Goal: Contribute content: Add original content to the website for others to see

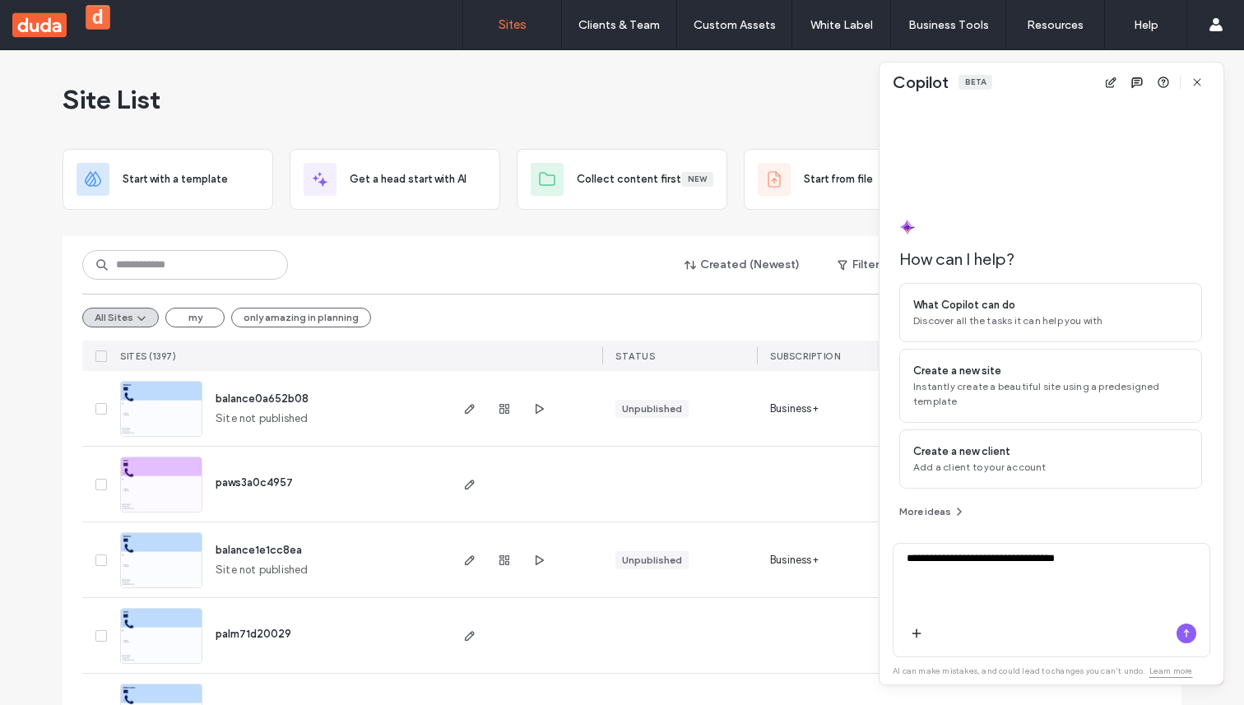
click at [1025, 564] on textarea "**********" at bounding box center [1052, 583] width 316 height 64
type textarea "**********"
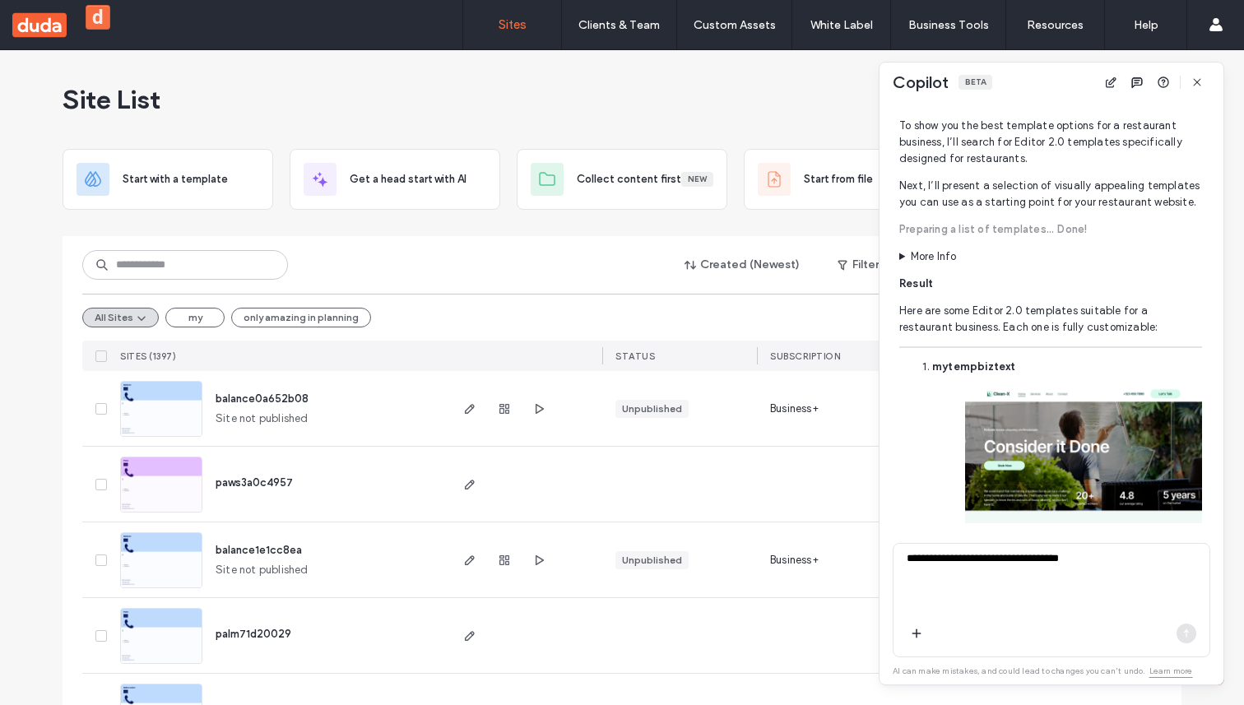
scroll to position [398, 0]
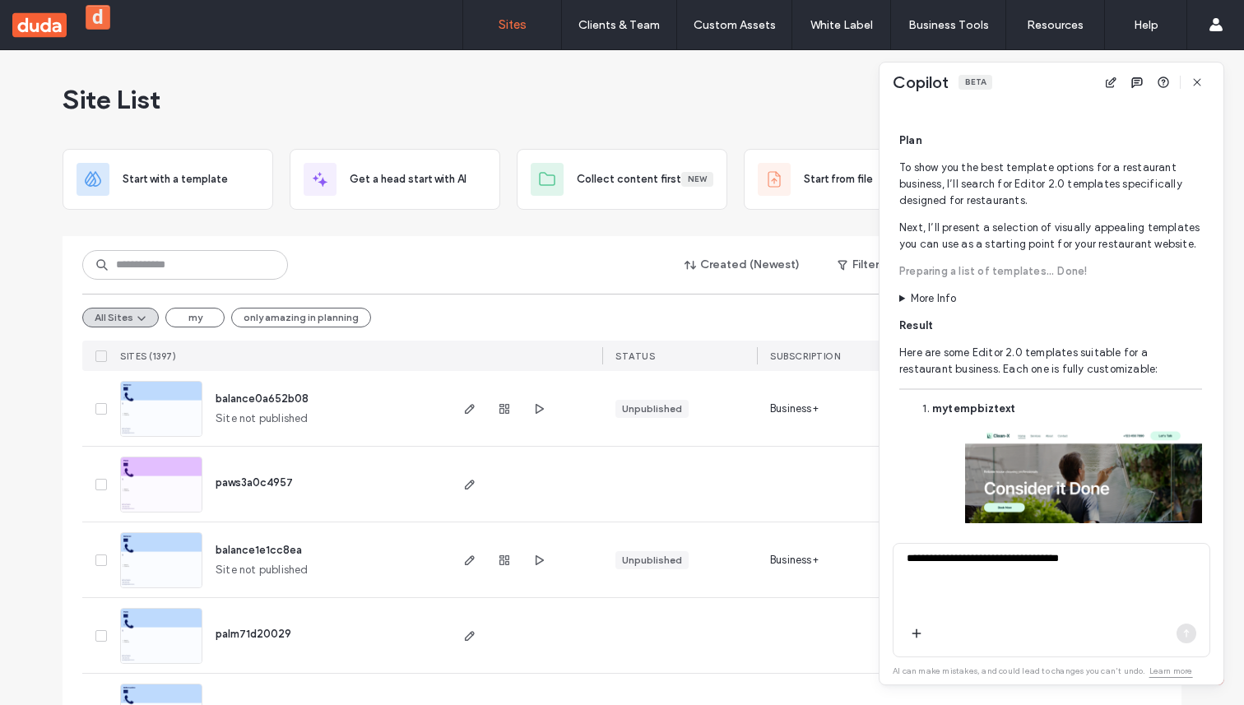
click at [904, 307] on summary "More Info" at bounding box center [1050, 298] width 303 height 16
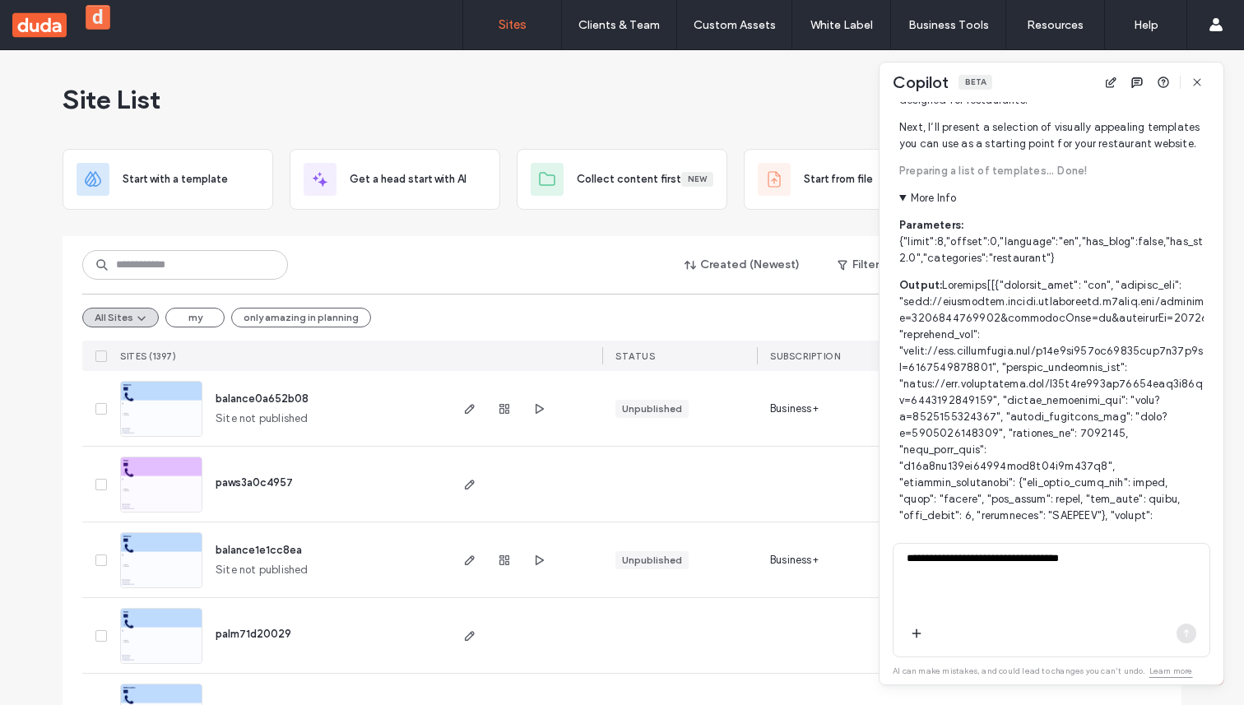
scroll to position [506, 0]
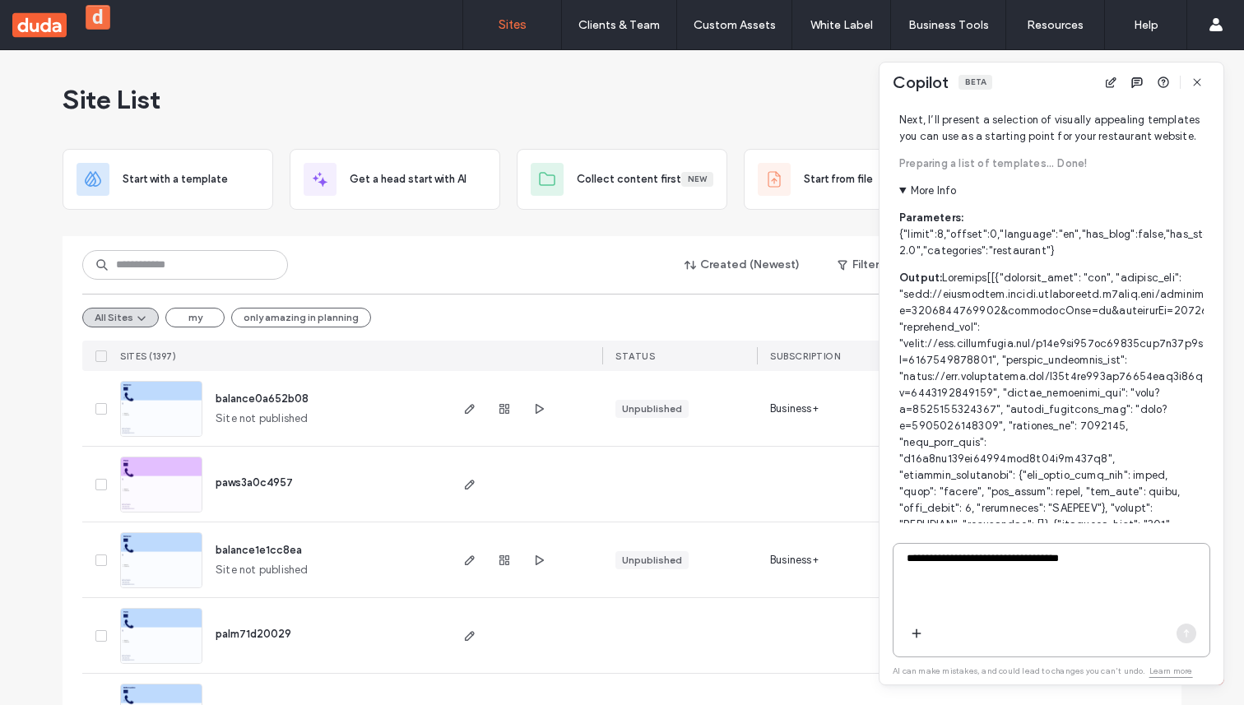
click at [1027, 574] on textarea "**********" at bounding box center [1052, 583] width 316 height 64
click at [1068, 559] on textarea "**********" at bounding box center [1052, 583] width 316 height 64
click at [995, 560] on textarea "**********" at bounding box center [1052, 583] width 316 height 64
click at [987, 560] on textarea "**********" at bounding box center [1052, 583] width 316 height 64
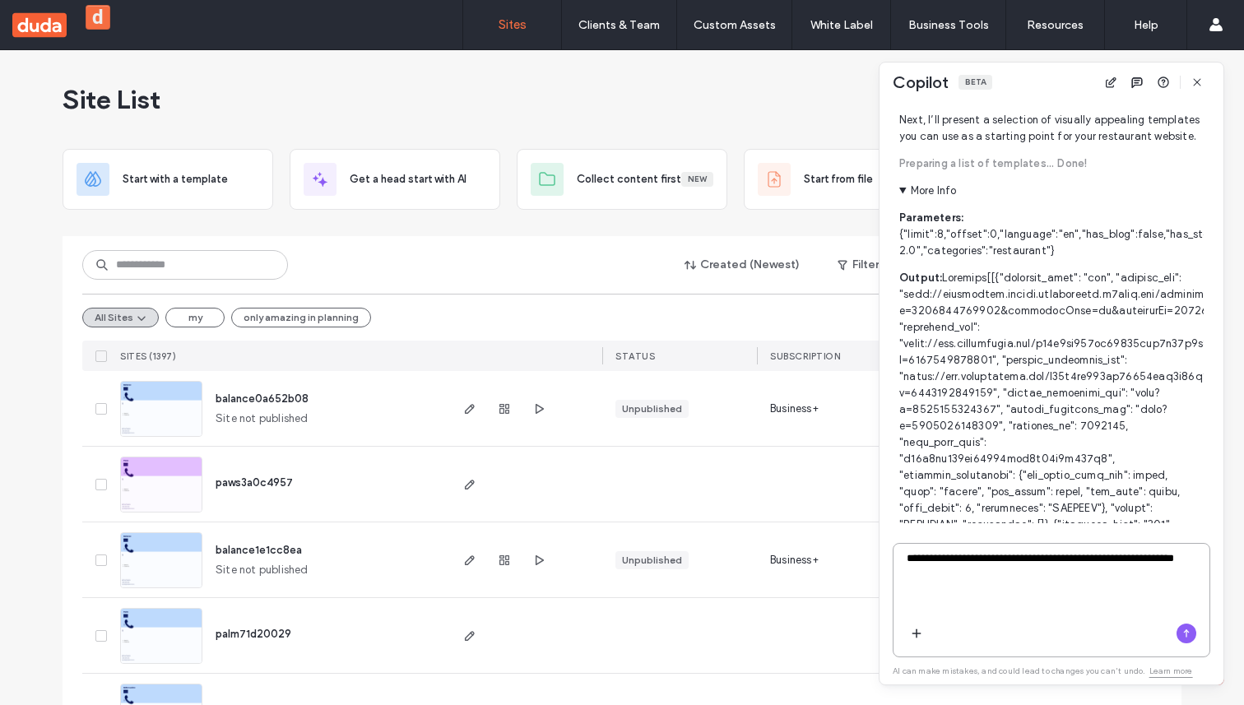
click at [1146, 558] on textarea "**********" at bounding box center [1052, 583] width 316 height 64
type textarea "**********"
click at [1056, 583] on textarea "**********" at bounding box center [1052, 583] width 316 height 64
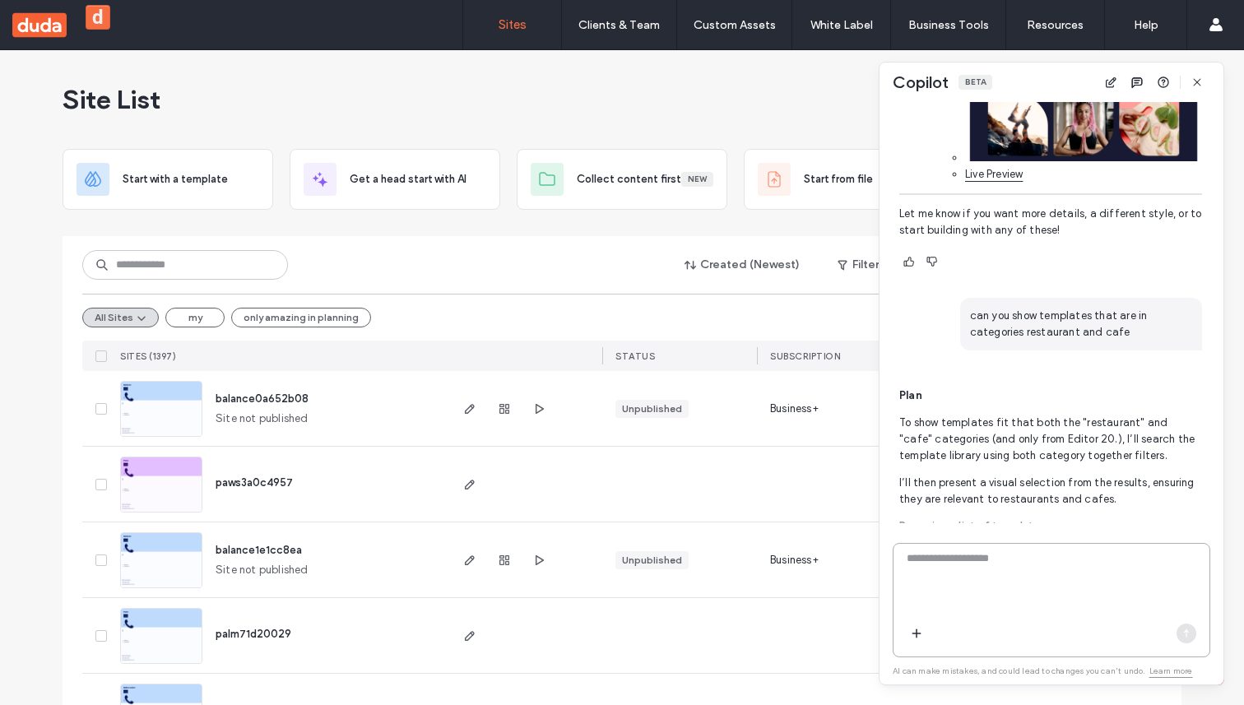
scroll to position [4031, 0]
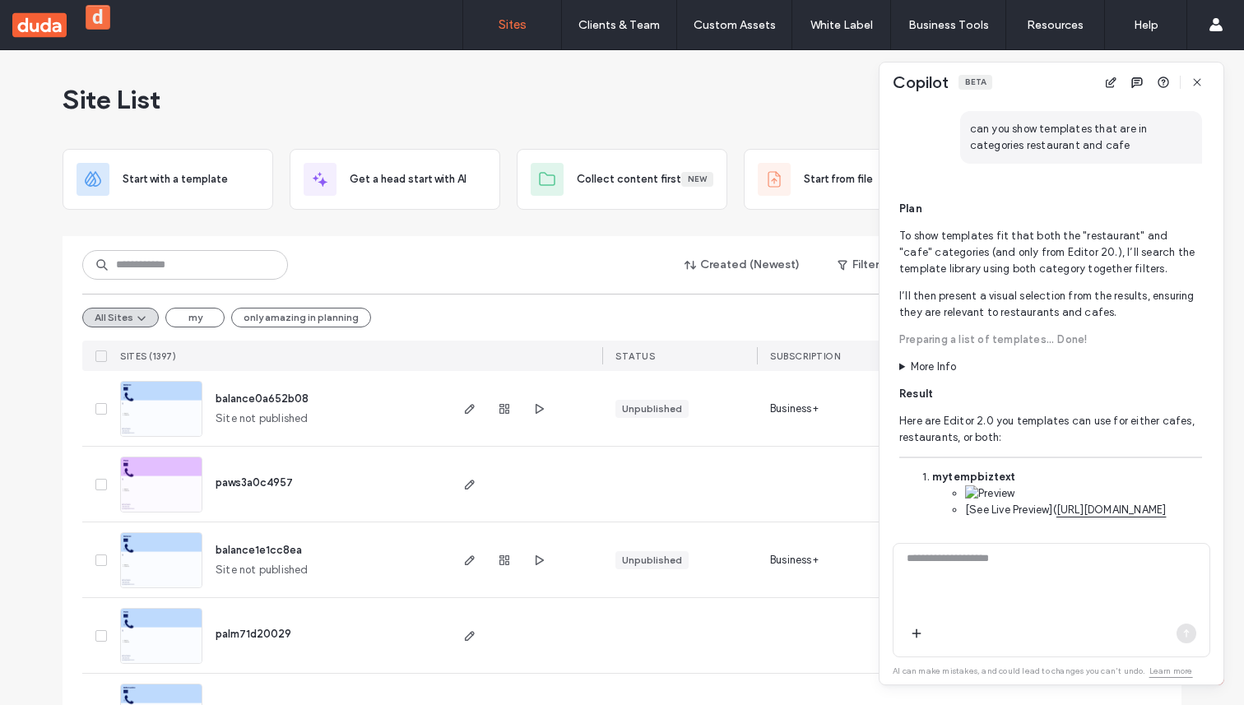
click at [936, 359] on summary "More Info" at bounding box center [1050, 367] width 303 height 16
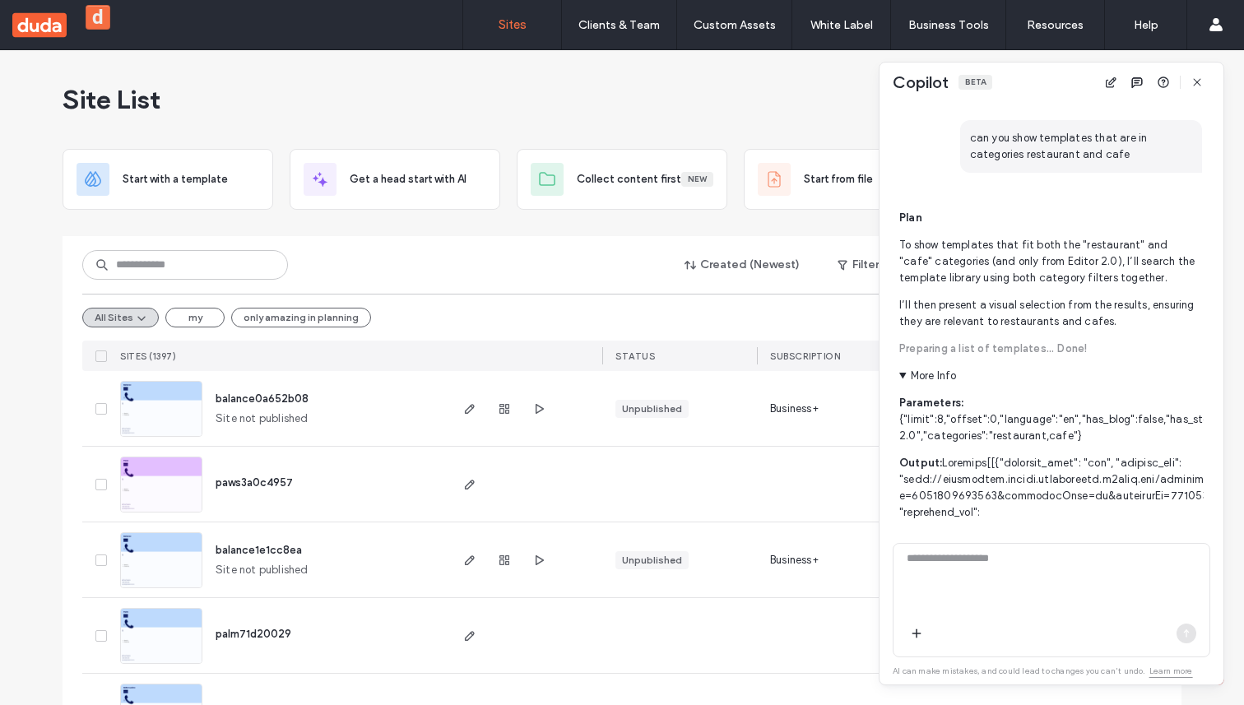
scroll to position [4210, 0]
drag, startPoint x: 1090, startPoint y: 409, endPoint x: 894, endPoint y: 393, distance: 196.5
click at [894, 393] on div "How can I help? What Copilot can do Discover all the tasks it can help you with…" at bounding box center [1052, 312] width 344 height 421
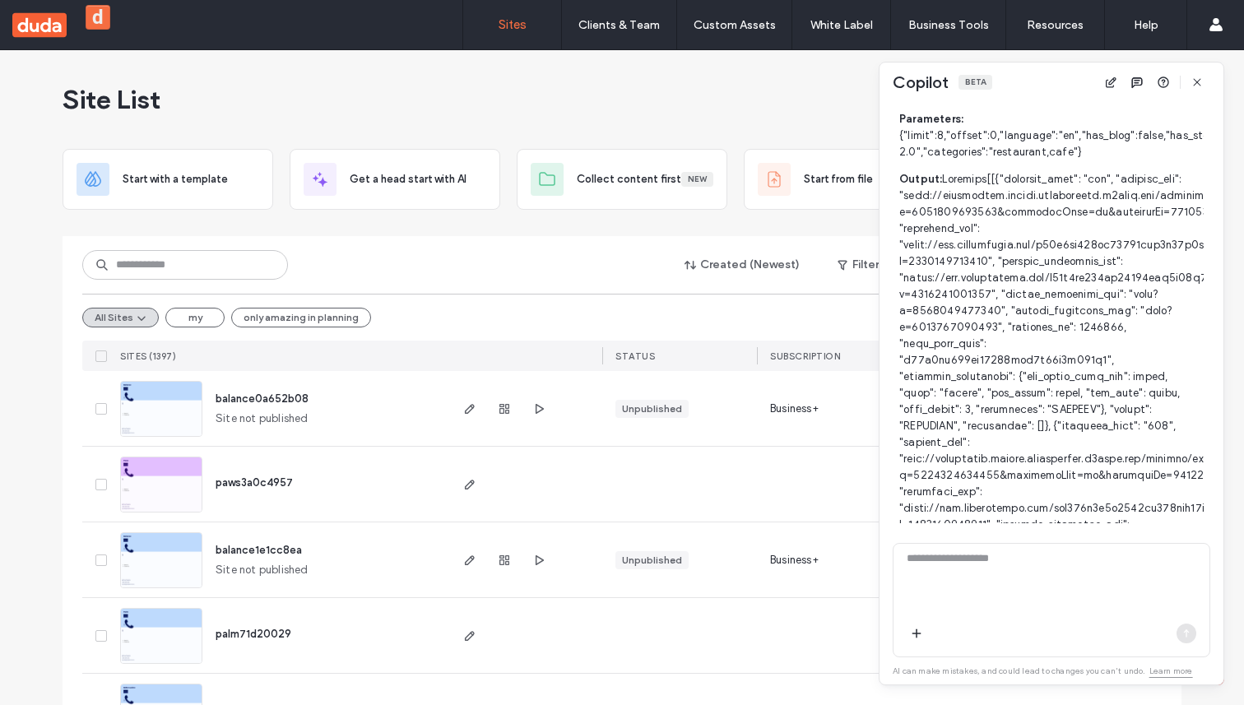
scroll to position [4523, 0]
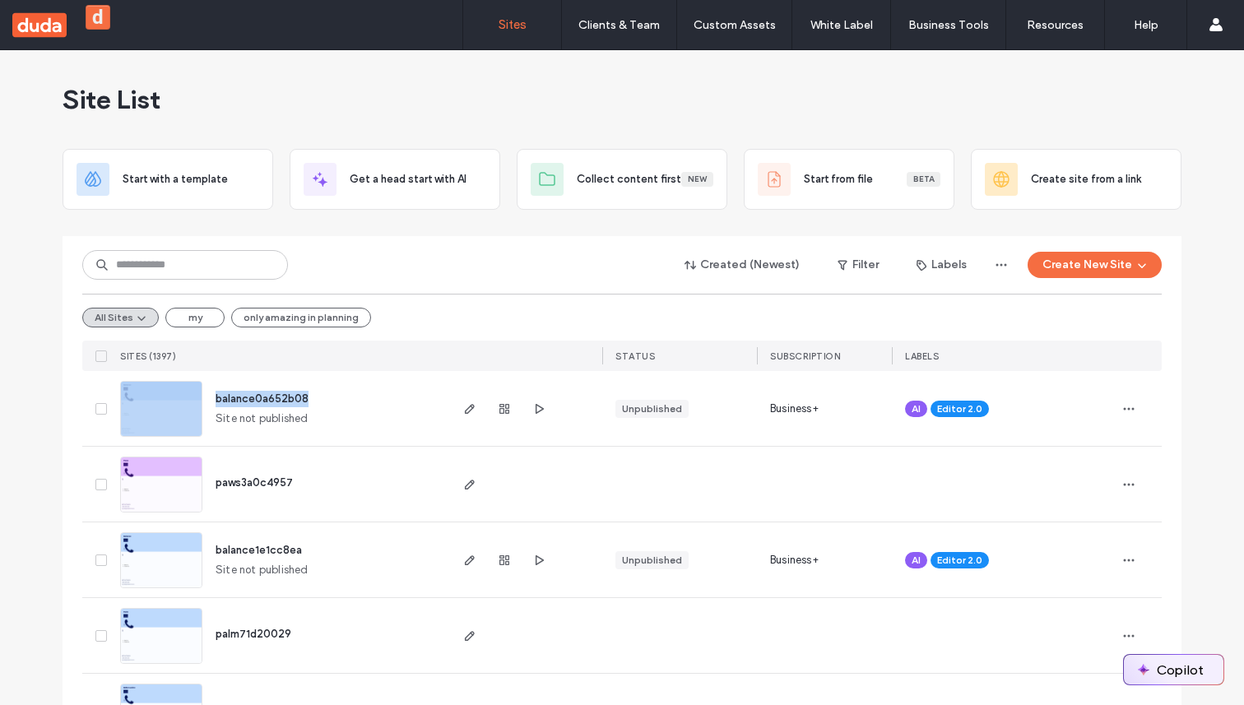
click at [1139, 657] on button "Copilot" at bounding box center [1174, 670] width 100 height 30
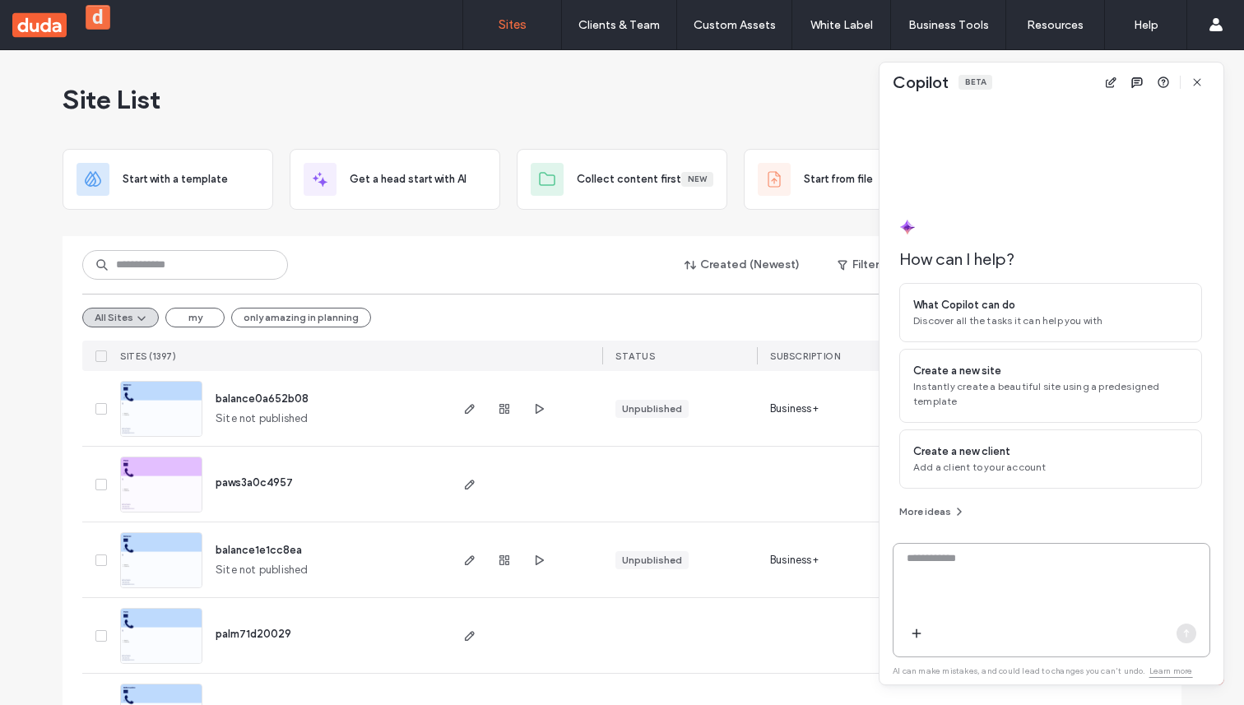
click at [1079, 574] on textarea at bounding box center [1052, 583] width 316 height 64
paste textarea "**********"
type textarea "**********"
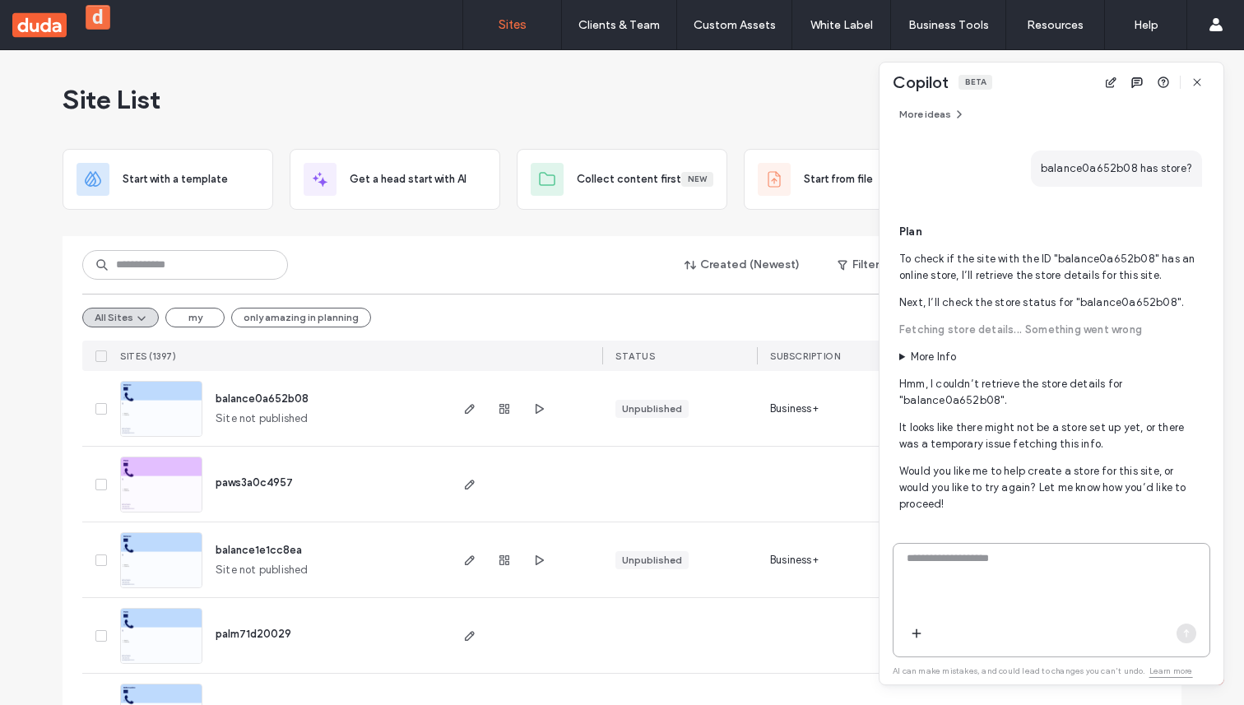
scroll to position [329, 0]
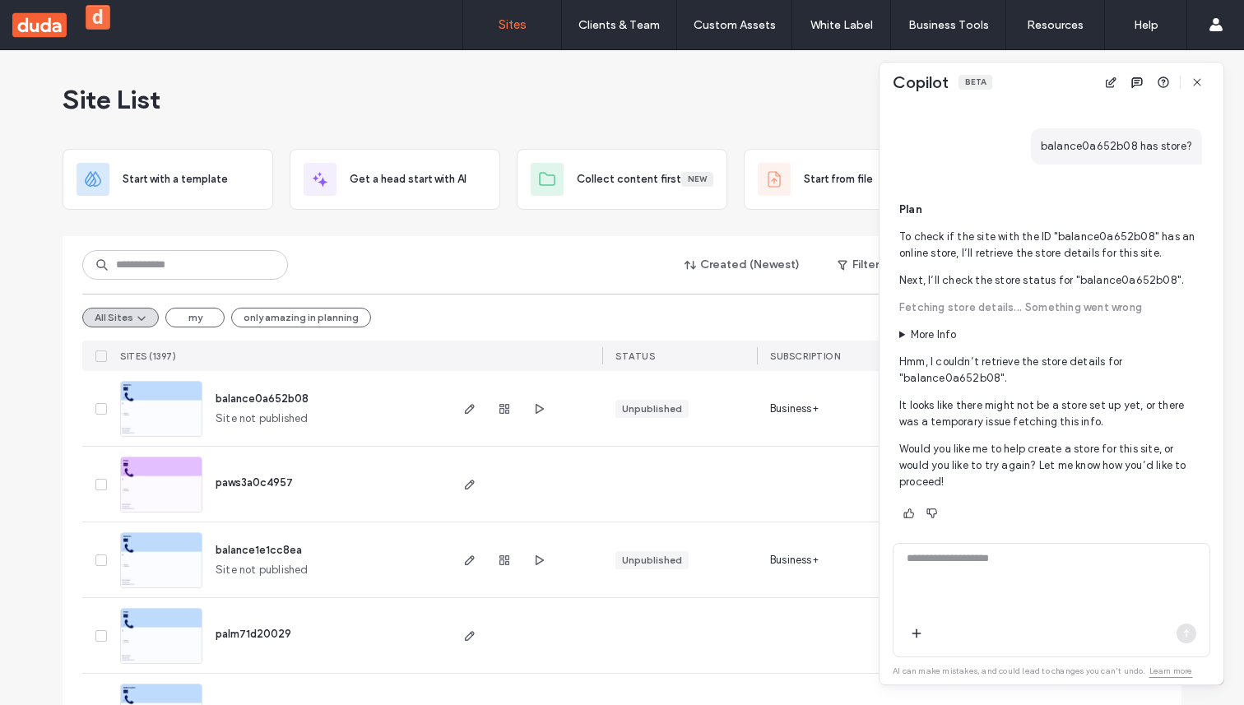
click at [951, 326] on span "Plan To check if the site with the ID "balance0a652b08" has an online store, I’…" at bounding box center [1050, 346] width 303 height 289
click at [951, 327] on summary "More Info" at bounding box center [1050, 335] width 303 height 16
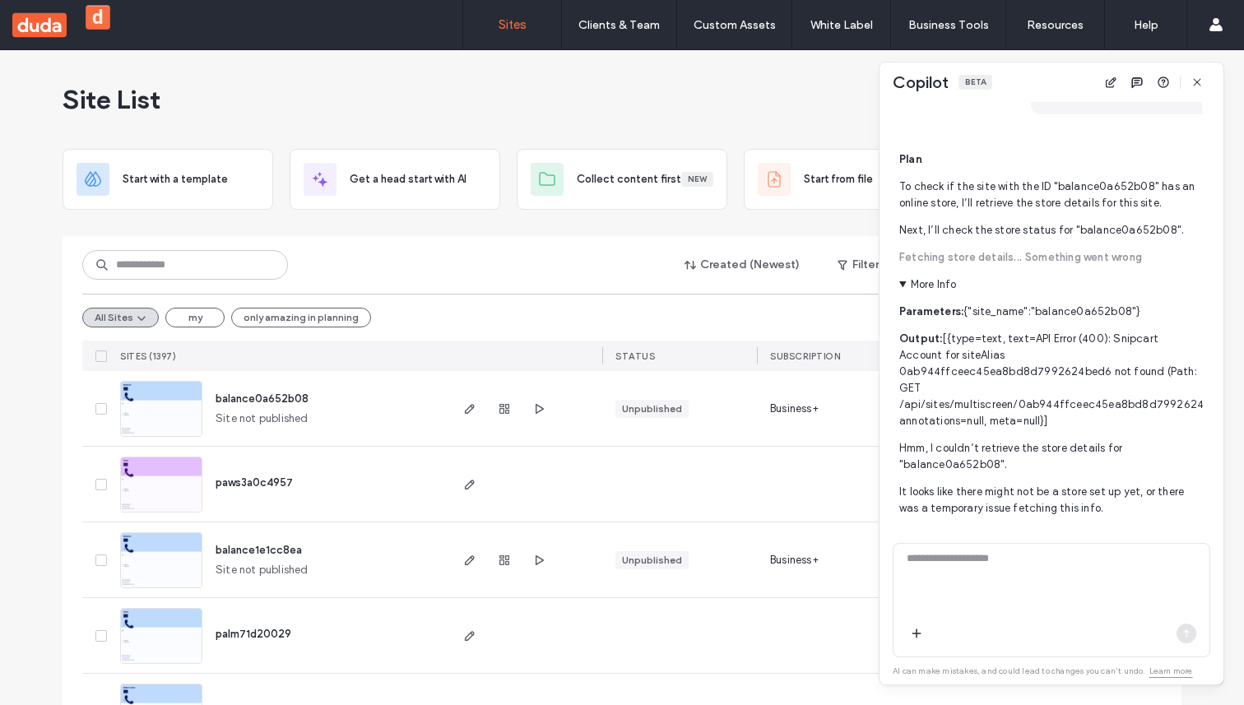
scroll to position [399, 0]
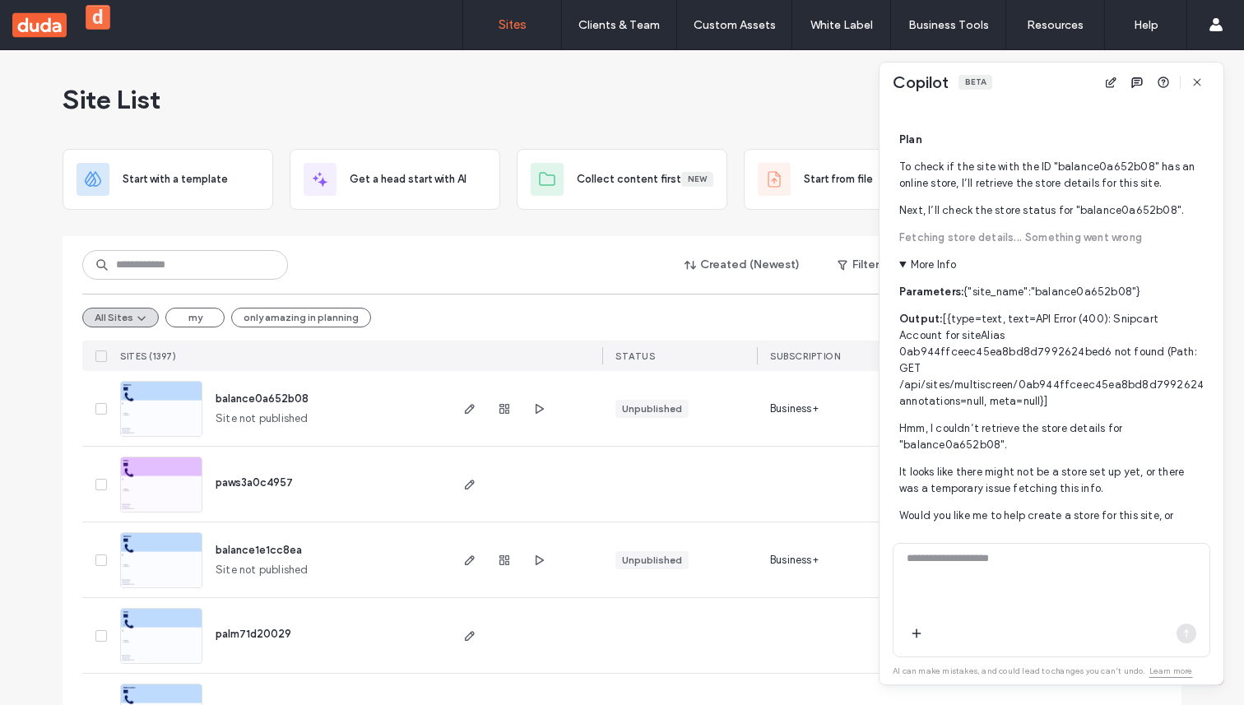
click at [1104, 384] on p "Output: [{type=text, text=API Error (400): Snipcart Account for siteAlias 0ab94…" at bounding box center [1050, 360] width 303 height 99
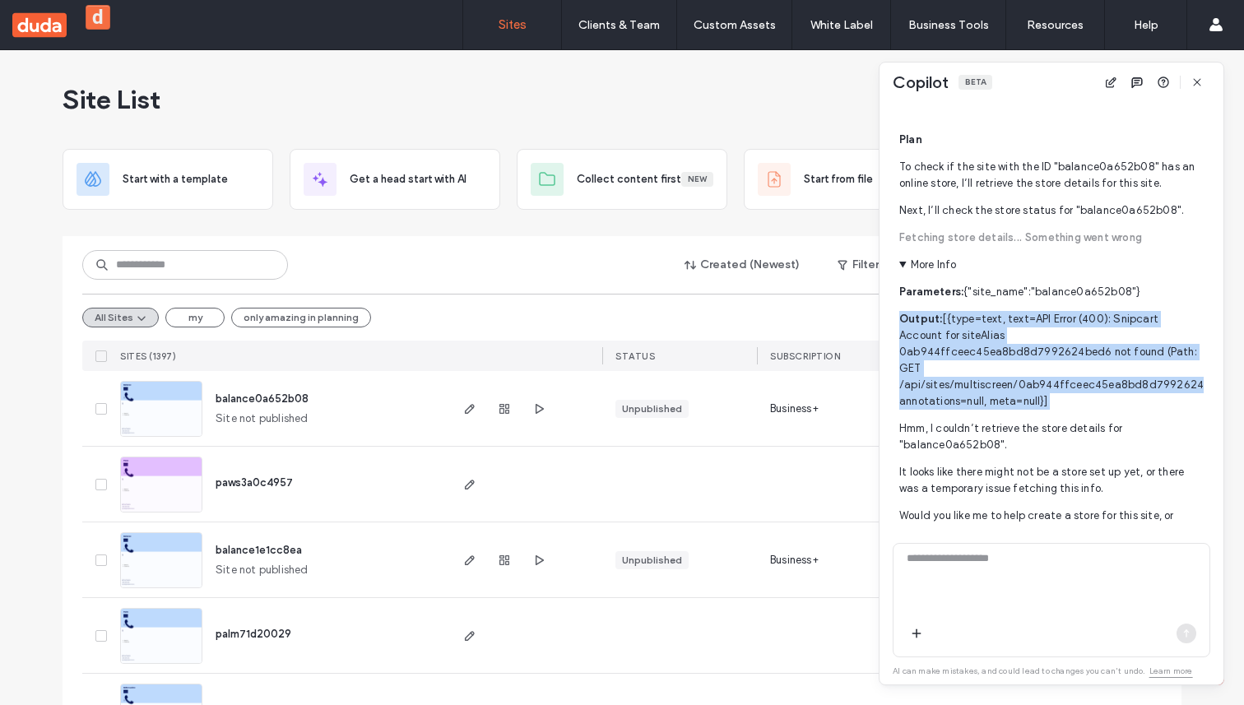
click at [1104, 384] on p "Output: [{type=text, text=API Error (400): Snipcart Account for siteAlias 0ab94…" at bounding box center [1050, 360] width 303 height 99
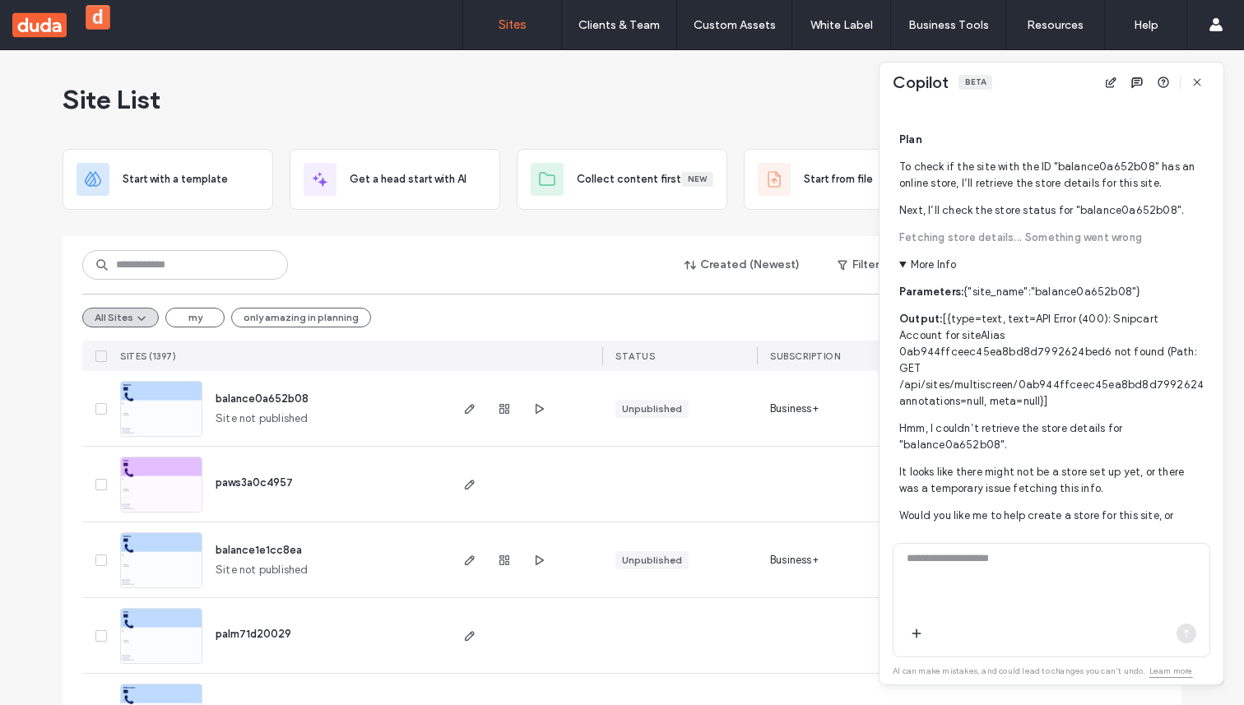
click at [1032, 380] on p "Output: [{type=text, text=API Error (400): Snipcart Account for siteAlias 0ab94…" at bounding box center [1050, 360] width 303 height 99
click at [1055, 389] on p "Output: [{type=text, text=API Error (400): Snipcart Account for siteAlias 0ab94…" at bounding box center [1050, 360] width 303 height 99
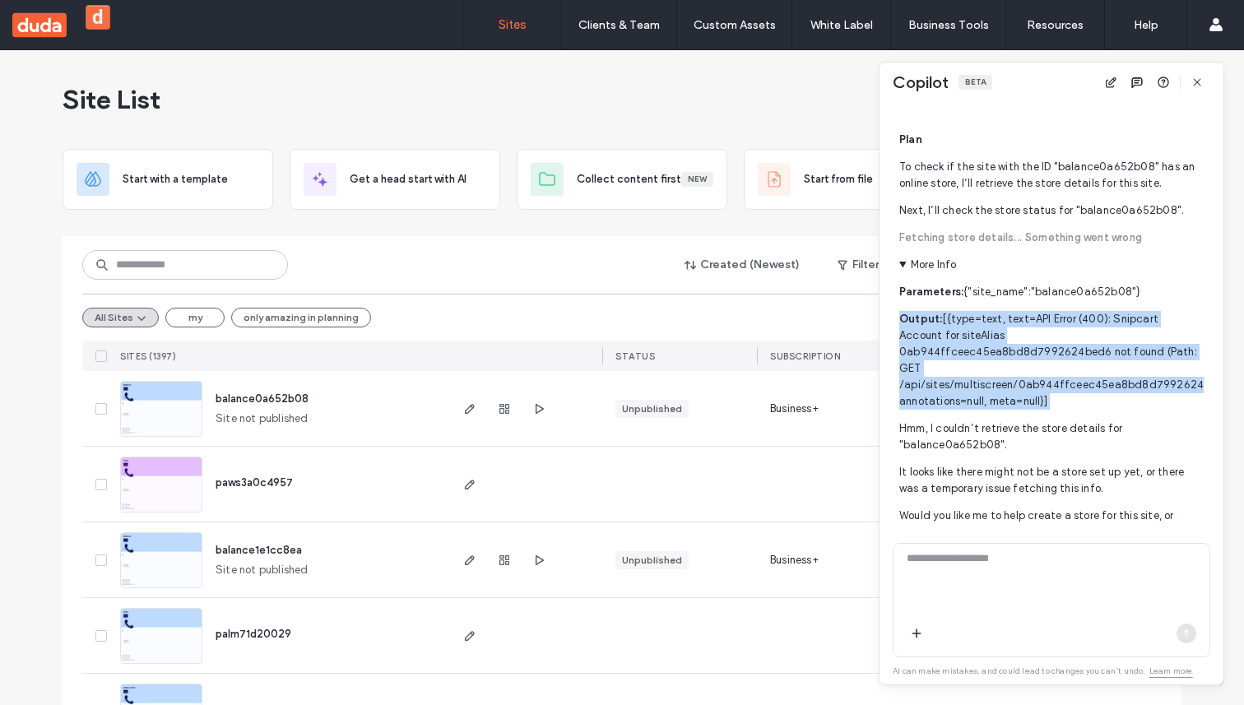
click at [1055, 389] on p "Output: [{type=text, text=API Error (400): Snipcart Account for siteAlias 0ab94…" at bounding box center [1050, 360] width 303 height 99
copy span "Output: [{type=text, text=API Error (400): Snipcart Account for siteAlias 0ab94…"
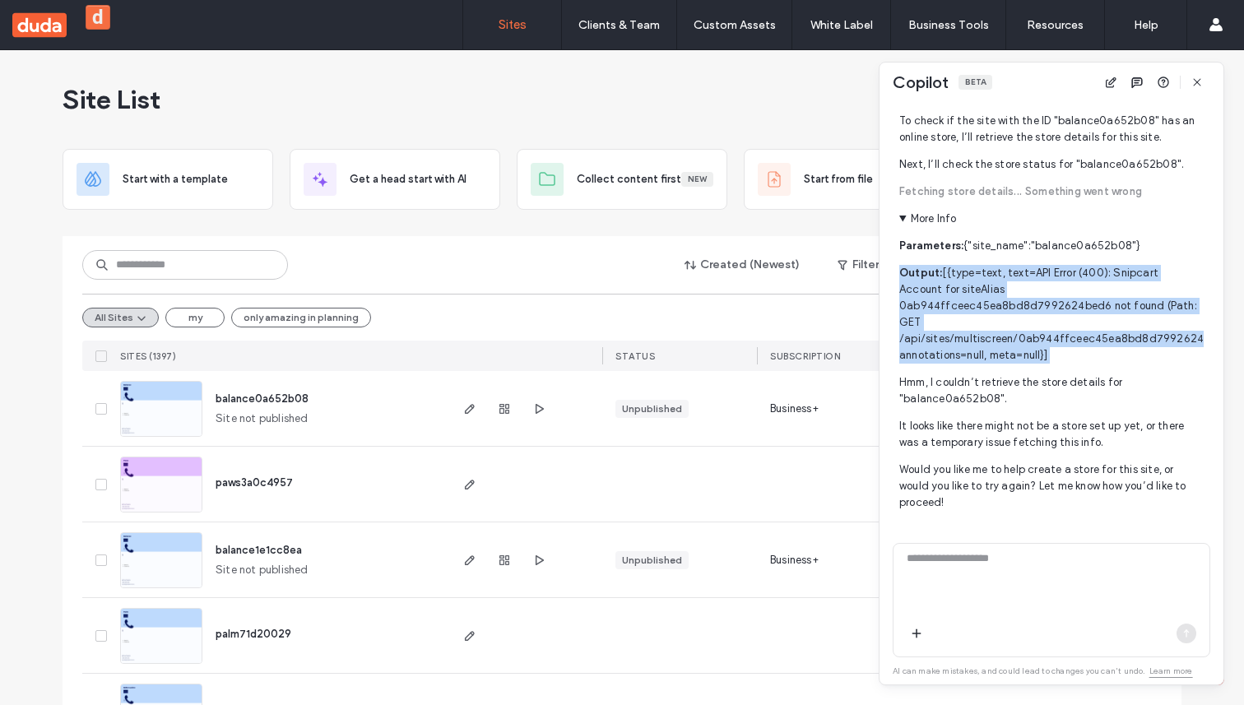
scroll to position [451, 0]
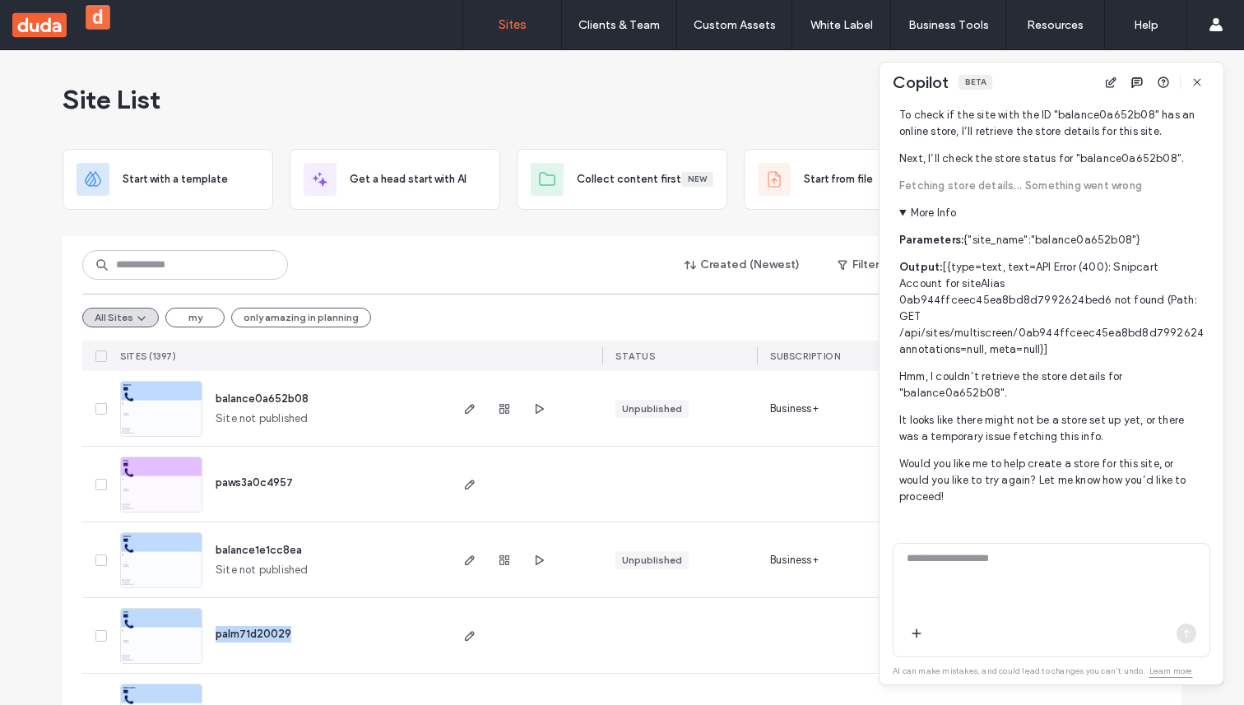
drag, startPoint x: 306, startPoint y: 630, endPoint x: 202, endPoint y: 633, distance: 104.6
click at [202, 632] on div "palm71d20029" at bounding box center [324, 635] width 244 height 75
copy span "palm71d20029"
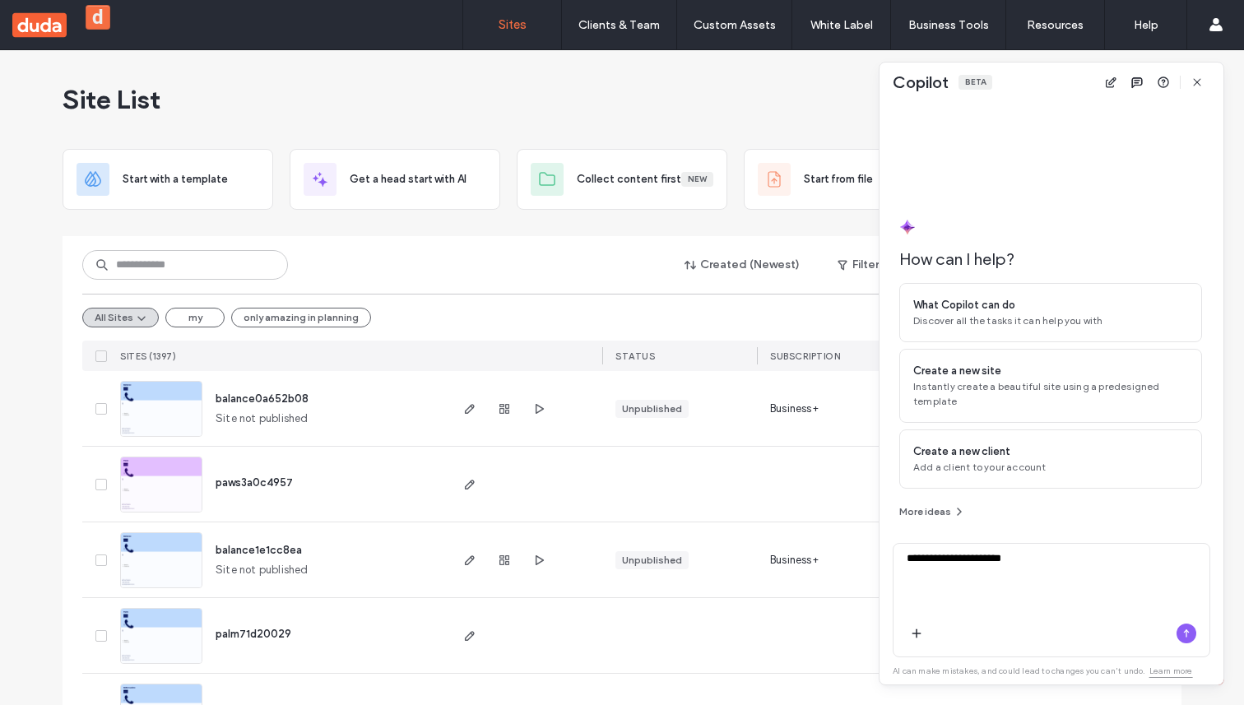
type textarea "**********"
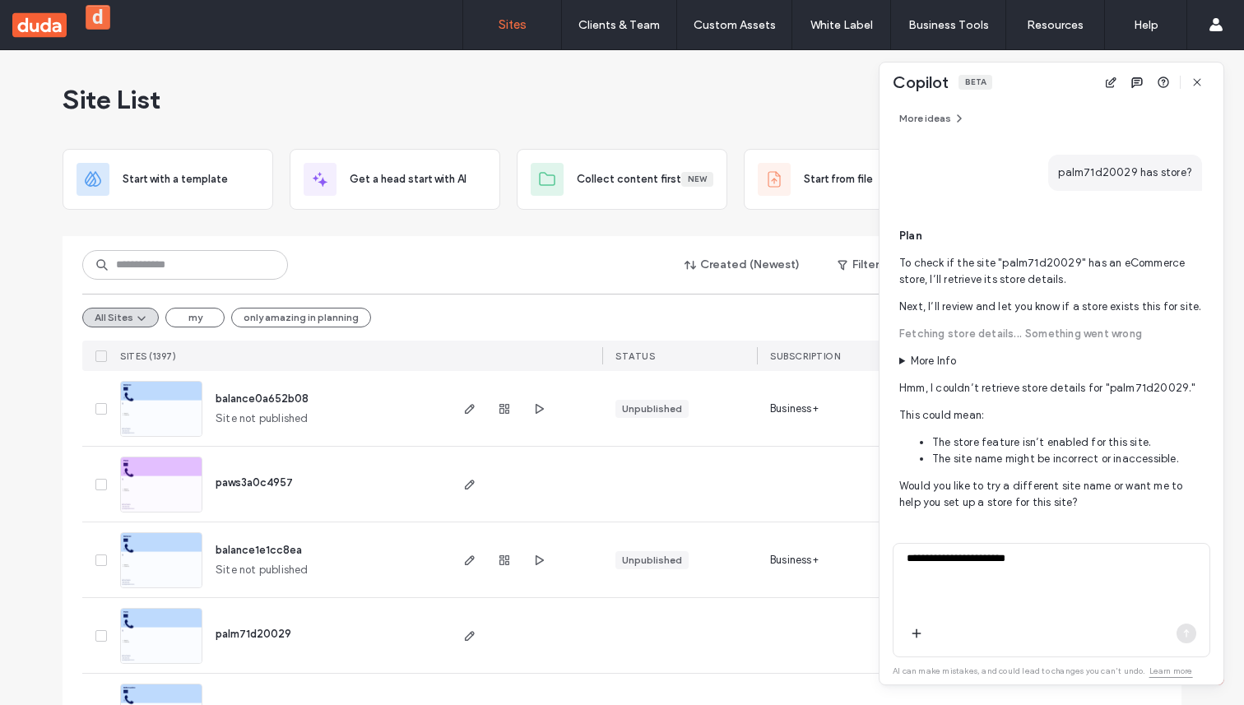
scroll to position [340, 0]
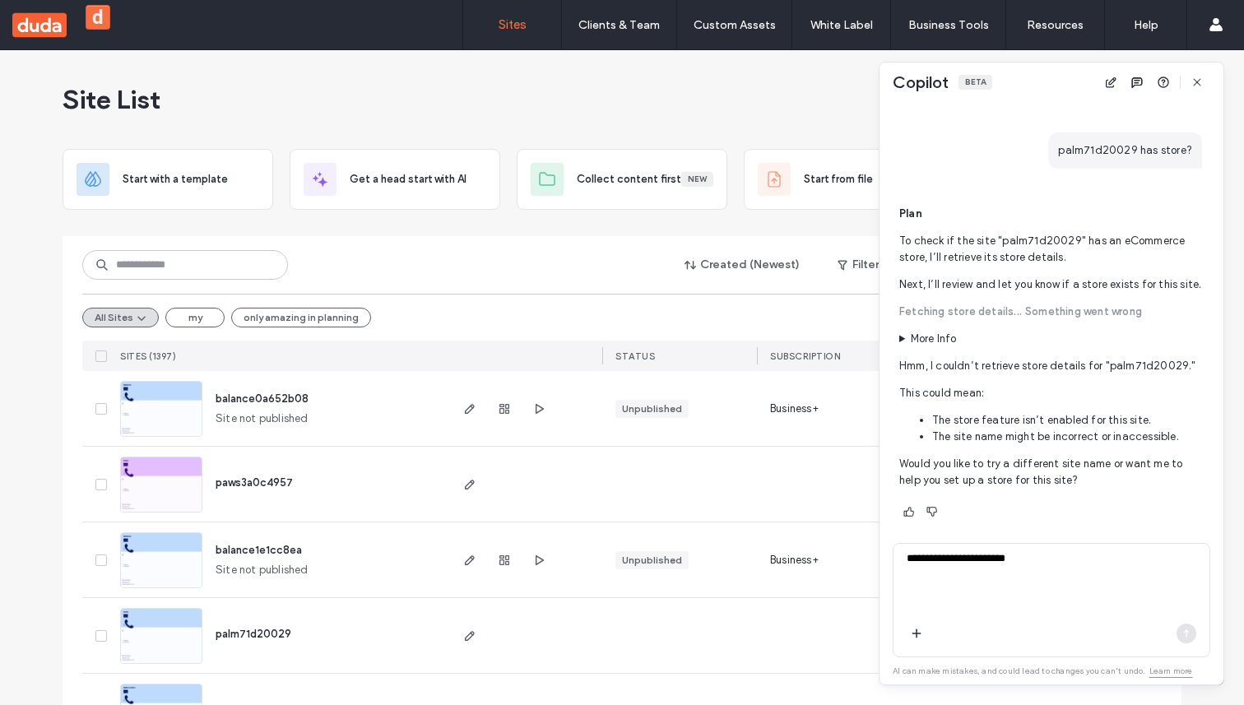
click at [927, 337] on summary "More Info" at bounding box center [1050, 339] width 303 height 16
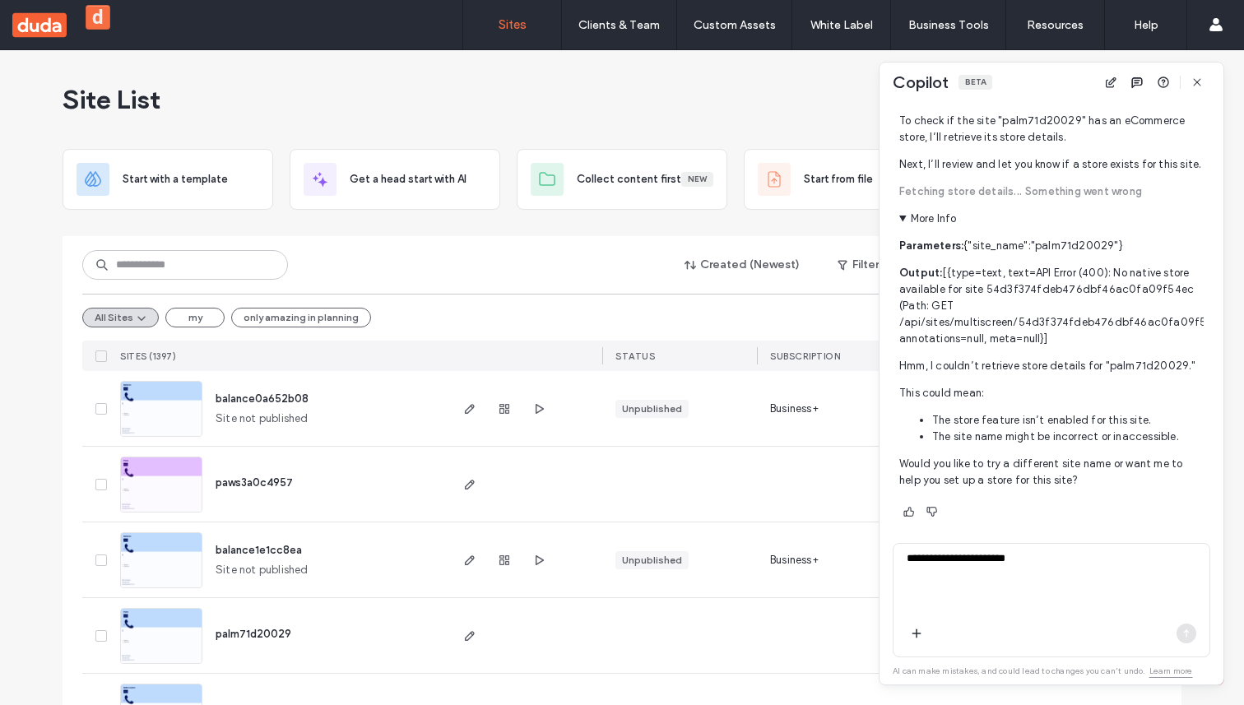
scroll to position [449, 0]
click at [899, 227] on summary "More Info" at bounding box center [1050, 219] width 303 height 16
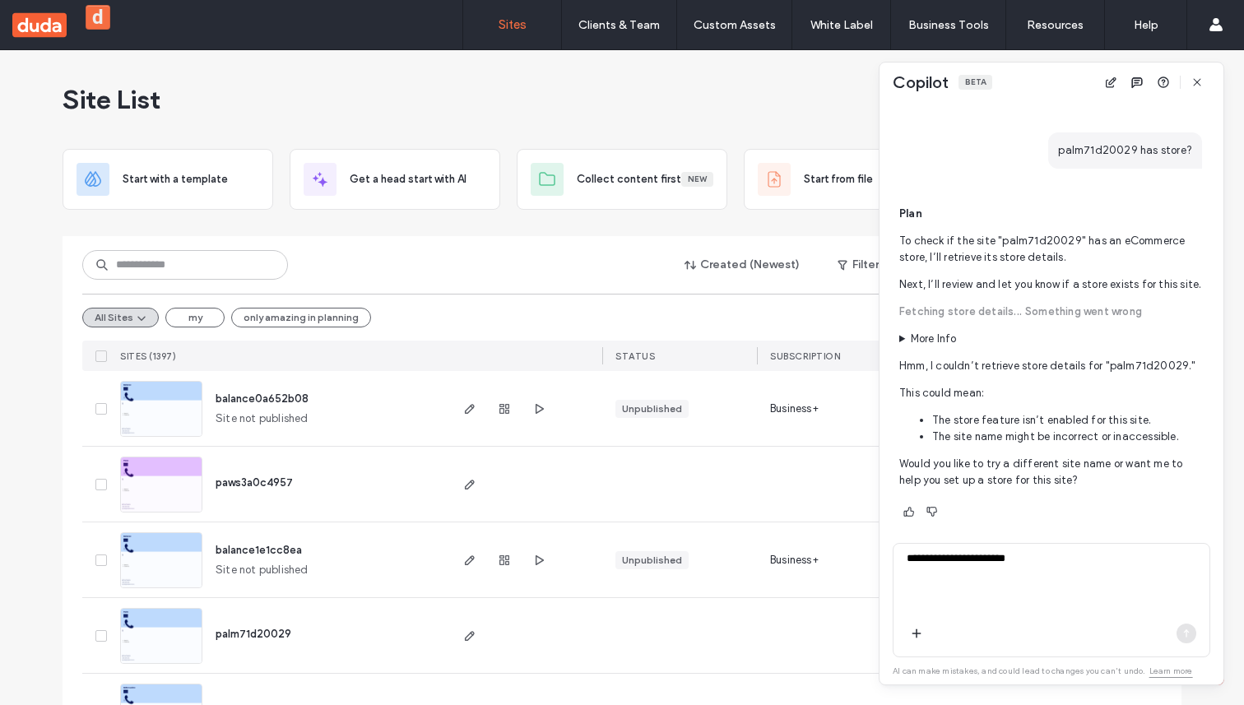
click at [904, 335] on summary "More Info" at bounding box center [1050, 339] width 303 height 16
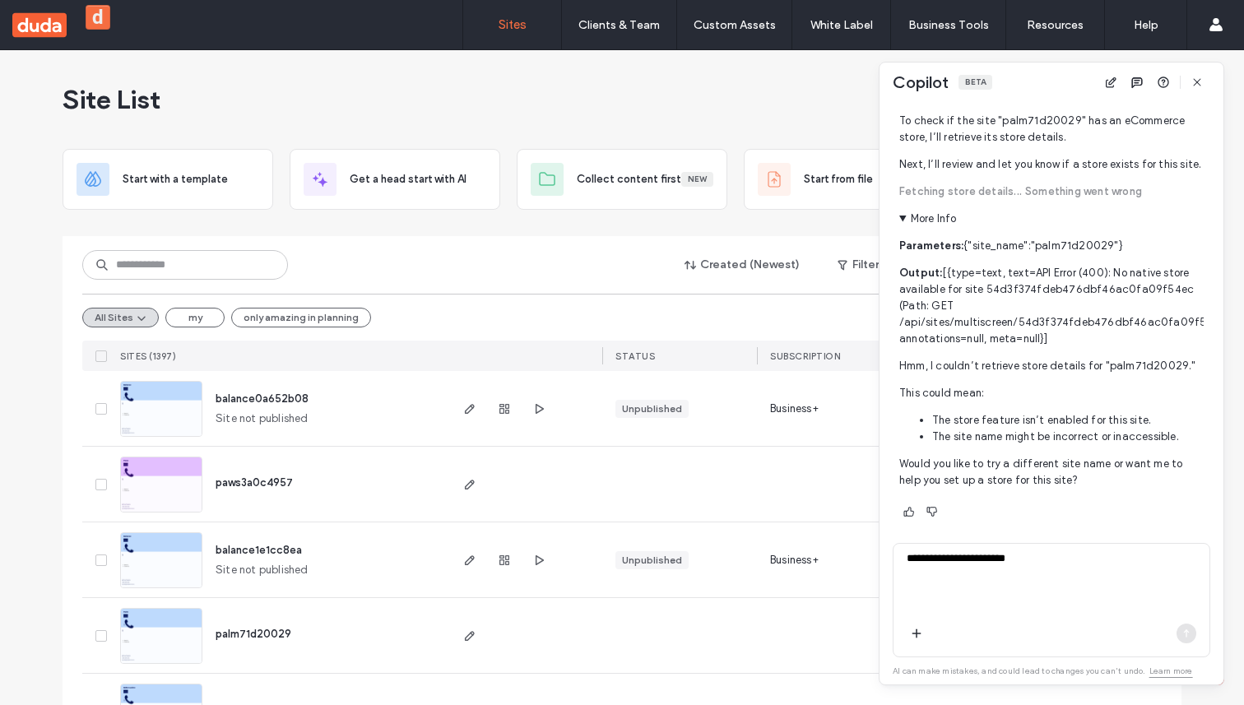
click at [1075, 284] on p "Output: [{type=text, text=API Error (400): No native store available for site 5…" at bounding box center [1050, 306] width 303 height 82
click at [1081, 289] on p "Output: [{type=text, text=API Error (400): No native store available for site 5…" at bounding box center [1050, 306] width 303 height 82
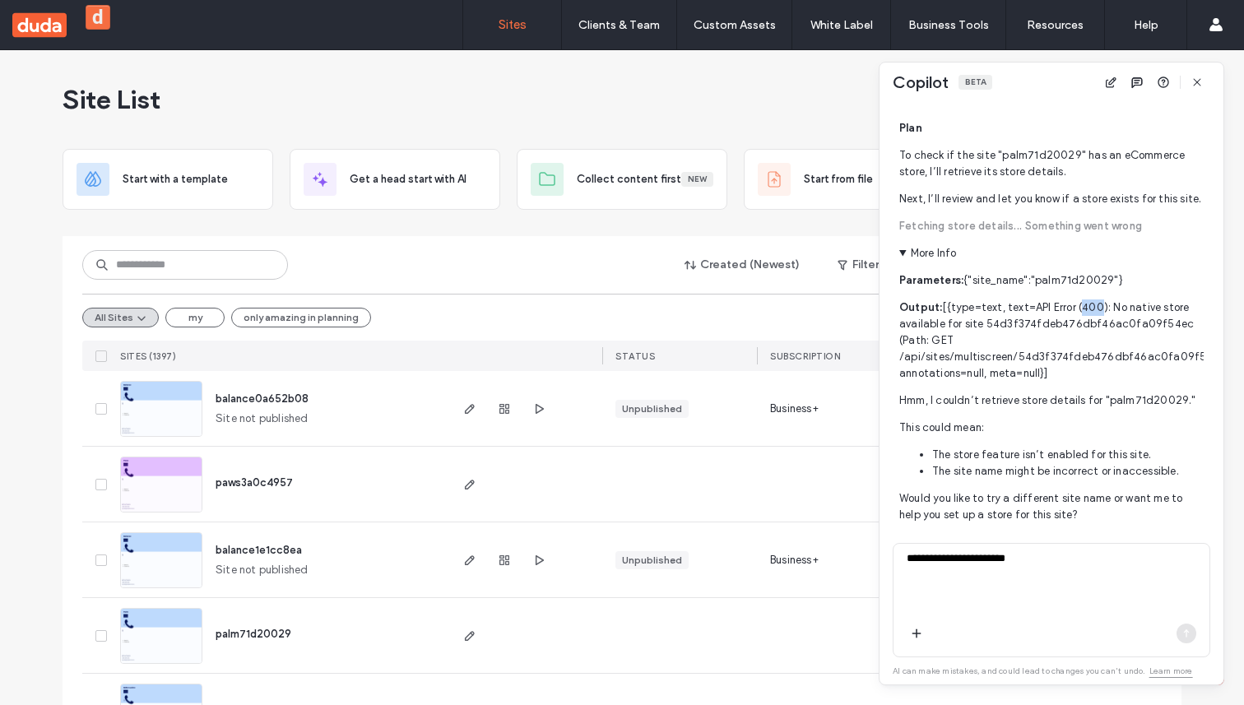
scroll to position [406, 0]
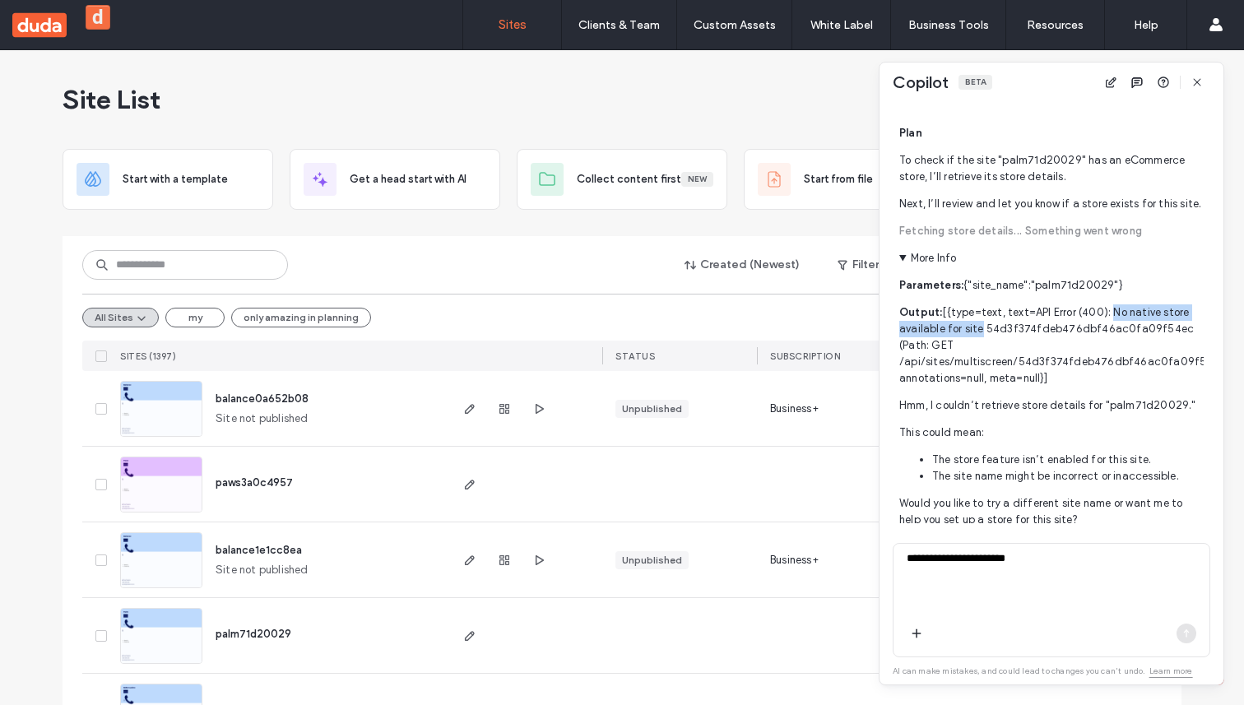
drag, startPoint x: 1108, startPoint y: 324, endPoint x: 979, endPoint y: 347, distance: 130.4
click at [979, 346] on p "Output: [{type=text, text=API Error (400): No native store available for site 5…" at bounding box center [1050, 345] width 303 height 82
copy p "No native store available for site"
click at [932, 267] on summary "More Info" at bounding box center [1050, 258] width 303 height 16
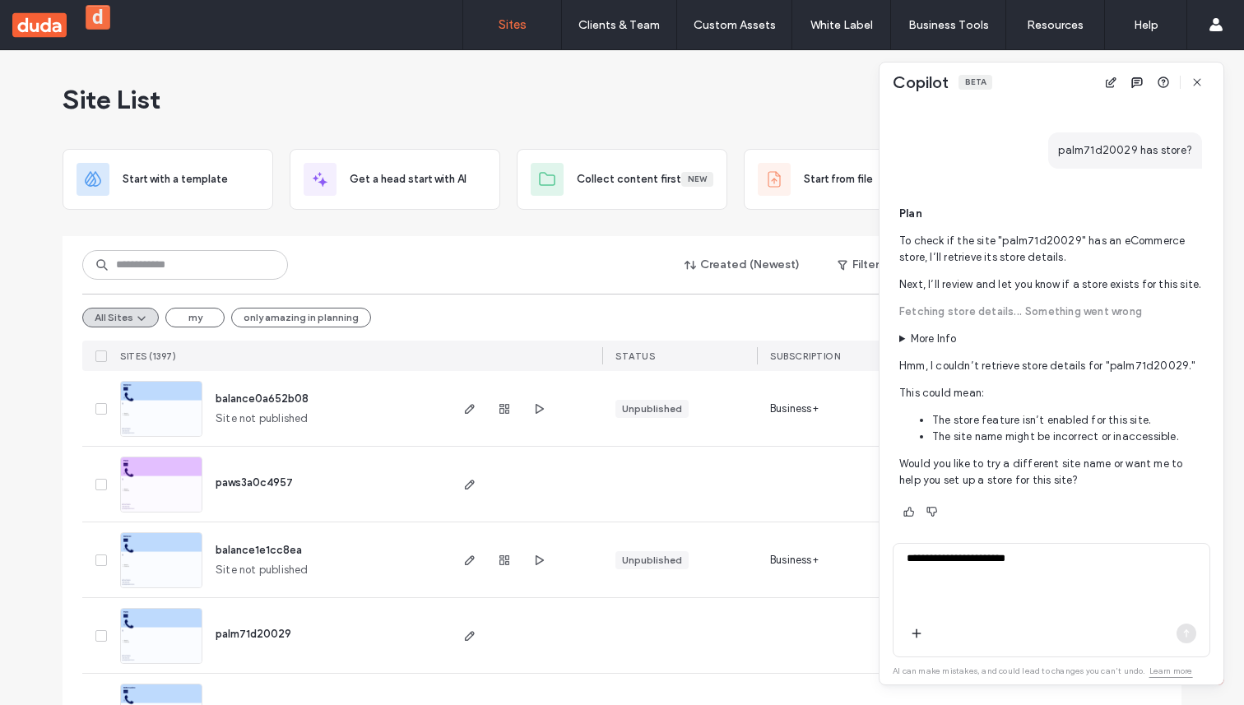
scroll to position [342, 0]
click at [902, 337] on summary "More Info" at bounding box center [1050, 339] width 303 height 16
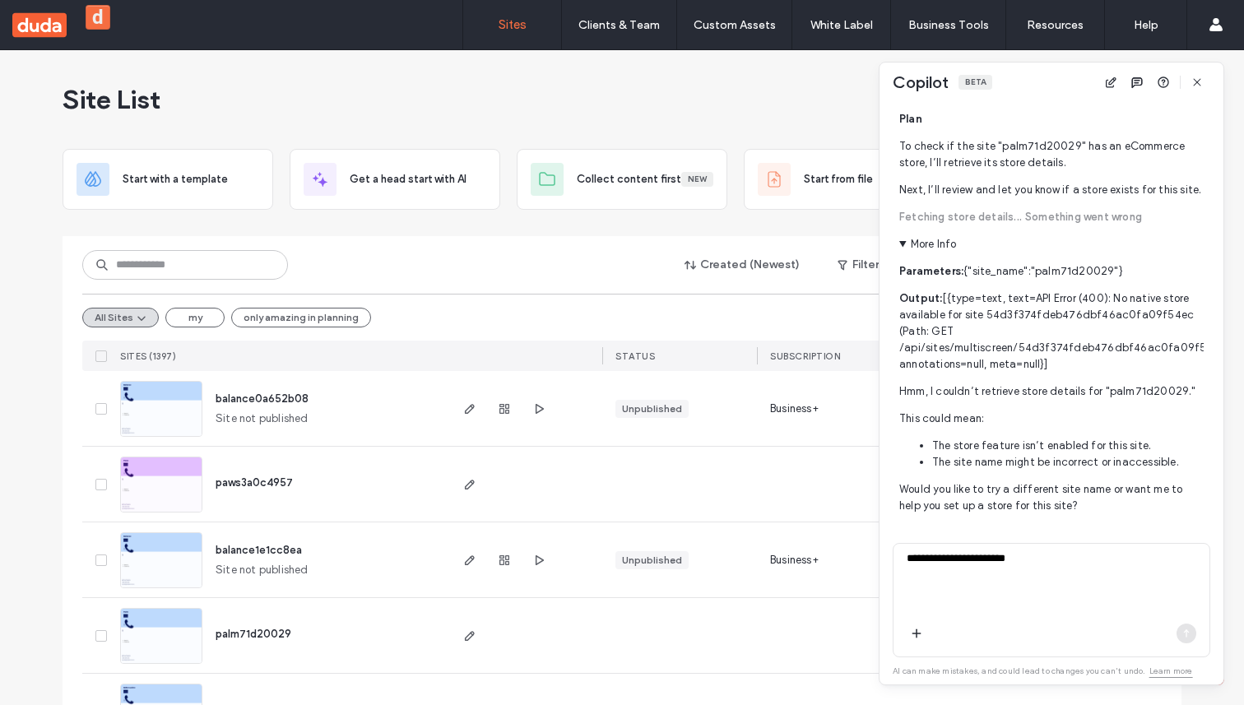
scroll to position [425, 0]
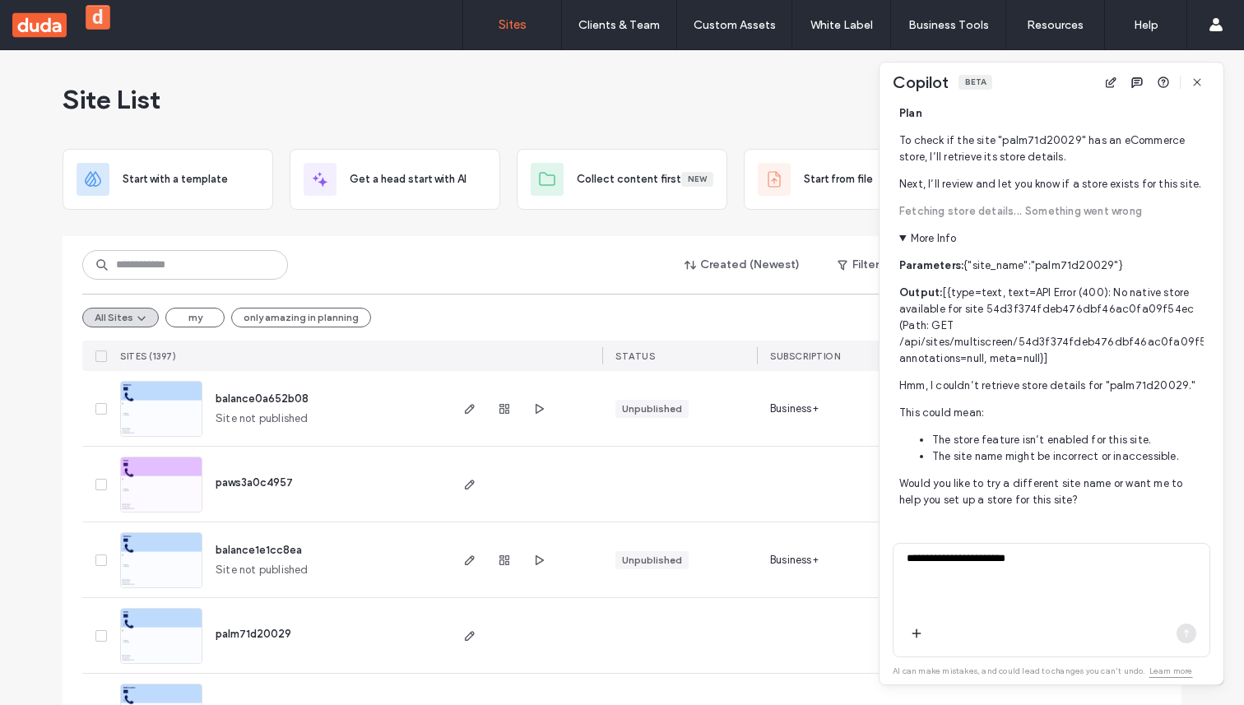
click at [947, 311] on p "Output: [{type=text, text=API Error (400): No native store available for site 5…" at bounding box center [1050, 326] width 303 height 82
drag, startPoint x: 1029, startPoint y: 308, endPoint x: 981, endPoint y: 324, distance: 51.3
click at [981, 324] on p "Output: [{type=text, text=API Error (400): No native store available for site 5…" at bounding box center [1050, 326] width 303 height 82
copy p "API Error (400): No native store available for site"
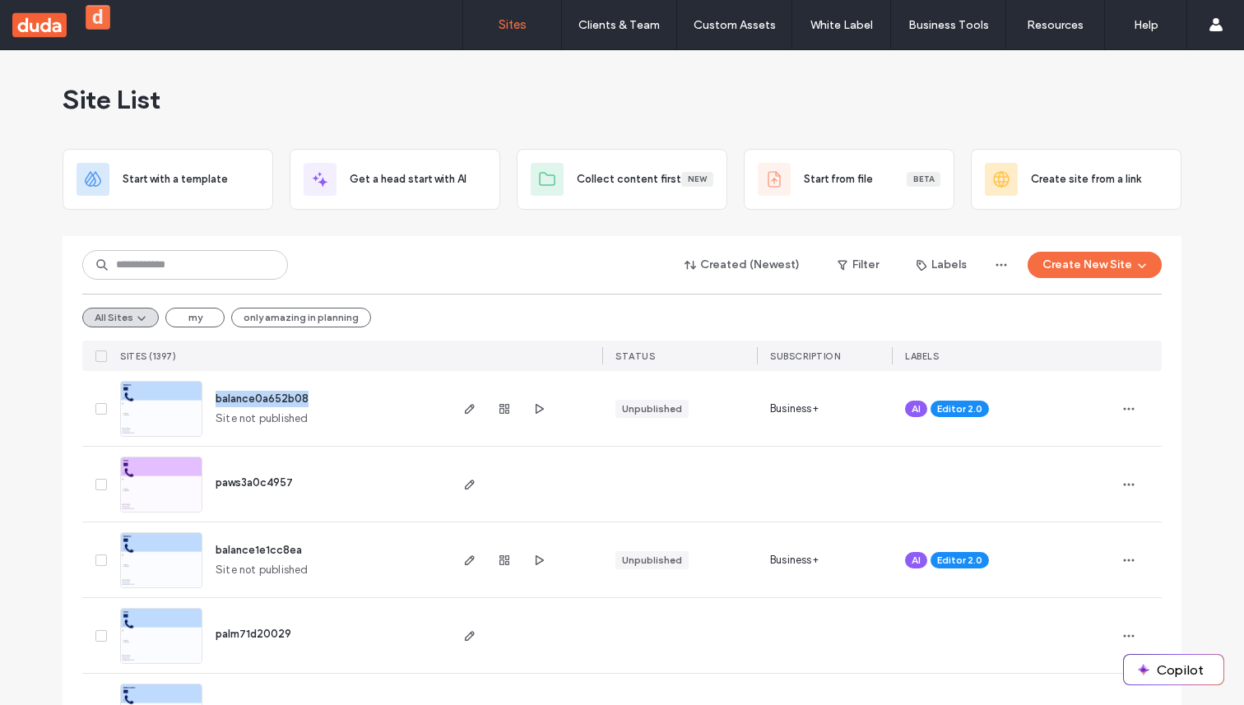
drag, startPoint x: 310, startPoint y: 400, endPoint x: 212, endPoint y: 398, distance: 97.9
click at [212, 398] on div "balance0a652b08 Site not published" at bounding box center [324, 408] width 244 height 75
copy span "balance0a652b08"
click at [1162, 665] on button "Copilot" at bounding box center [1174, 670] width 100 height 30
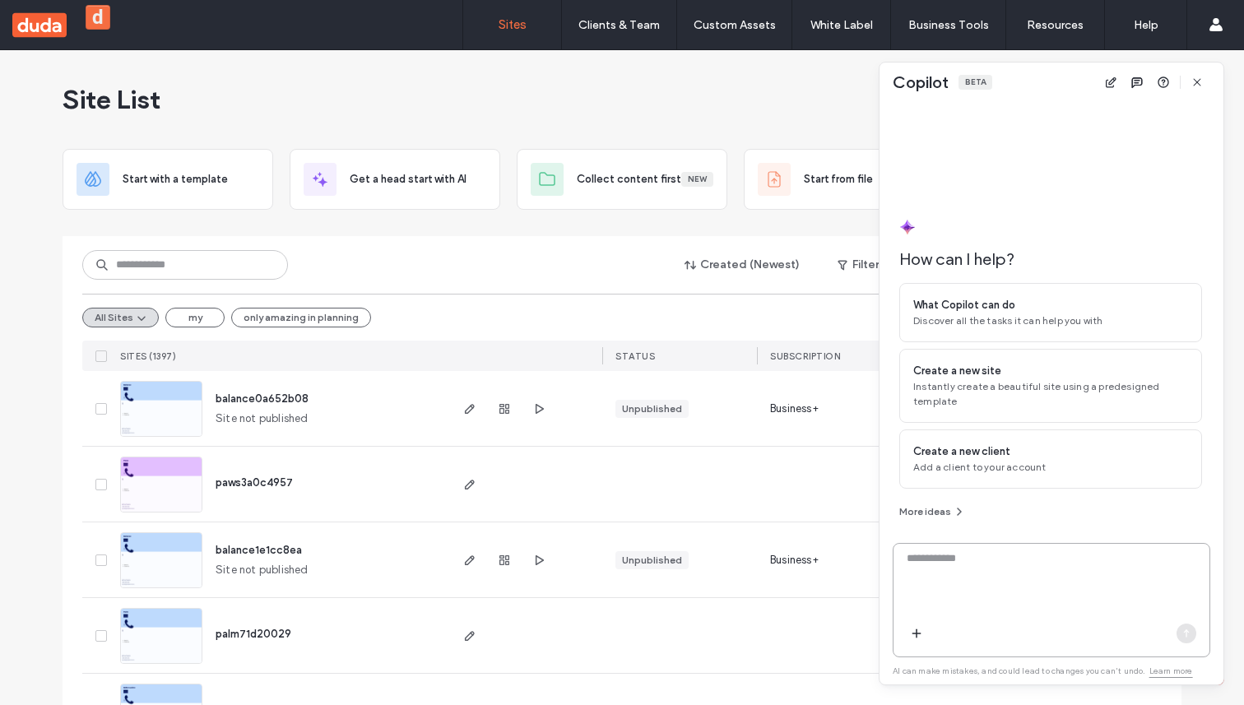
click at [1011, 602] on textarea at bounding box center [1052, 583] width 316 height 64
paste textarea "**********"
type textarea "**********"
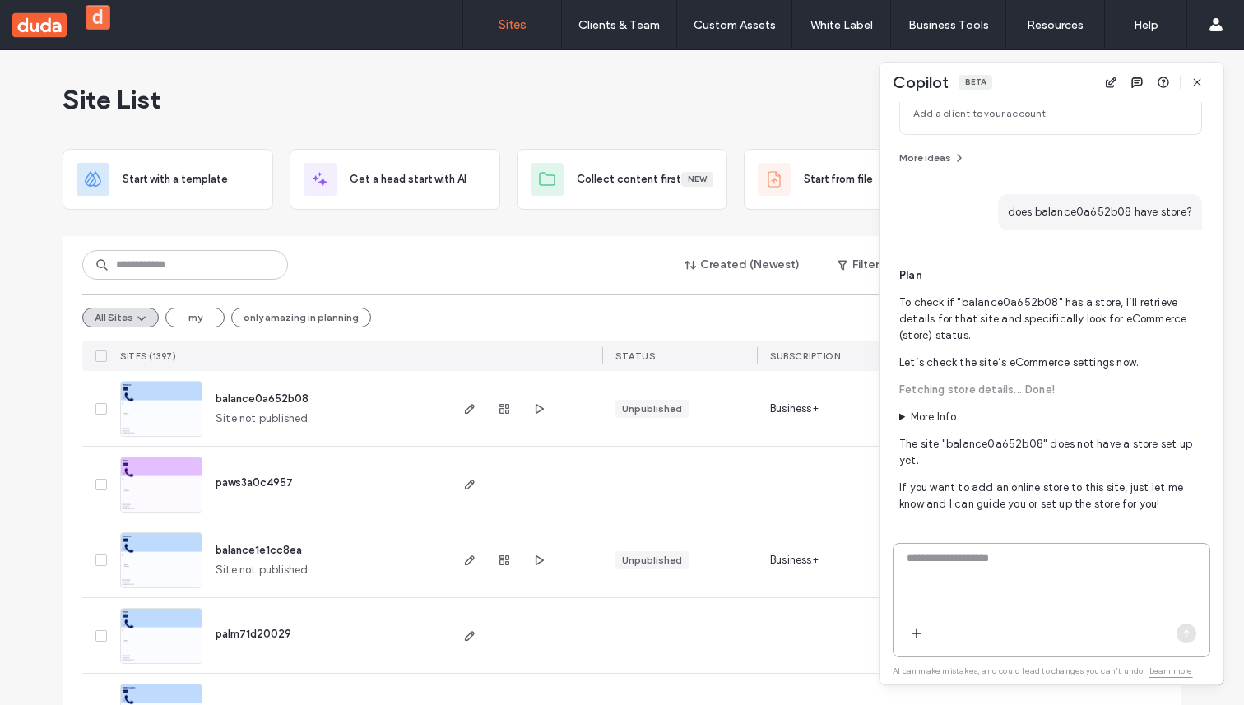
scroll to position [286, 0]
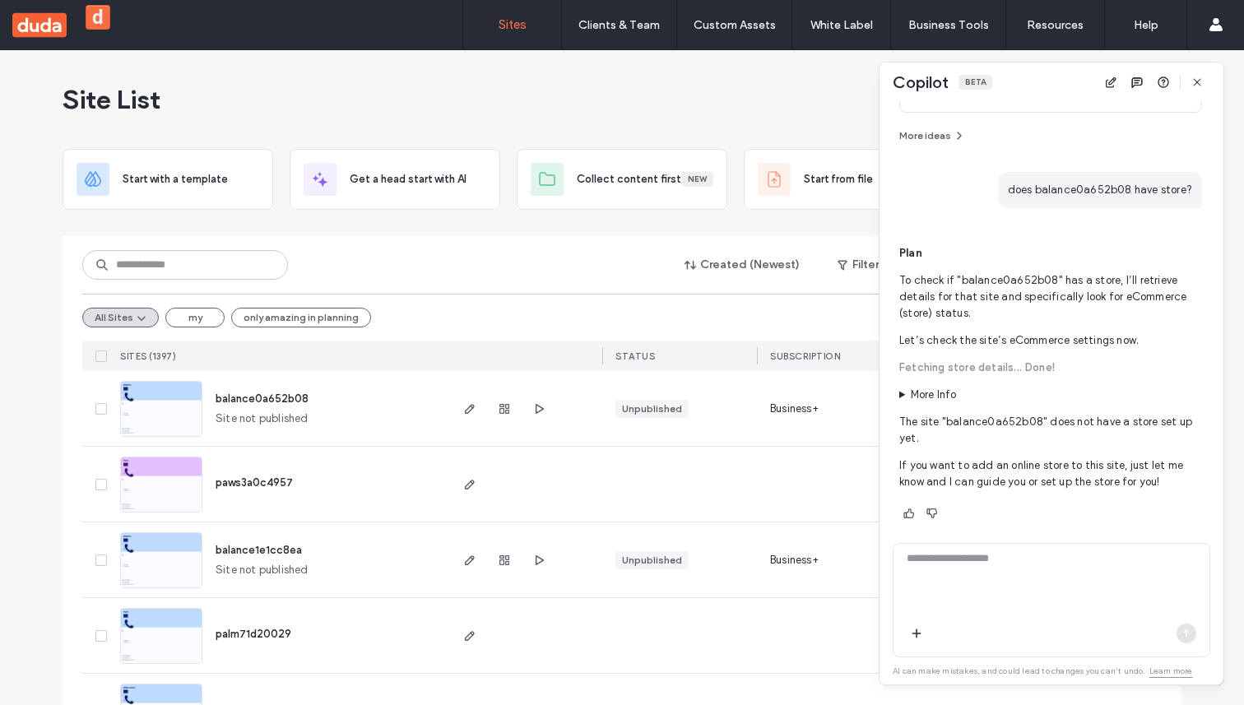
click at [946, 400] on summary "More Info" at bounding box center [1050, 395] width 303 height 16
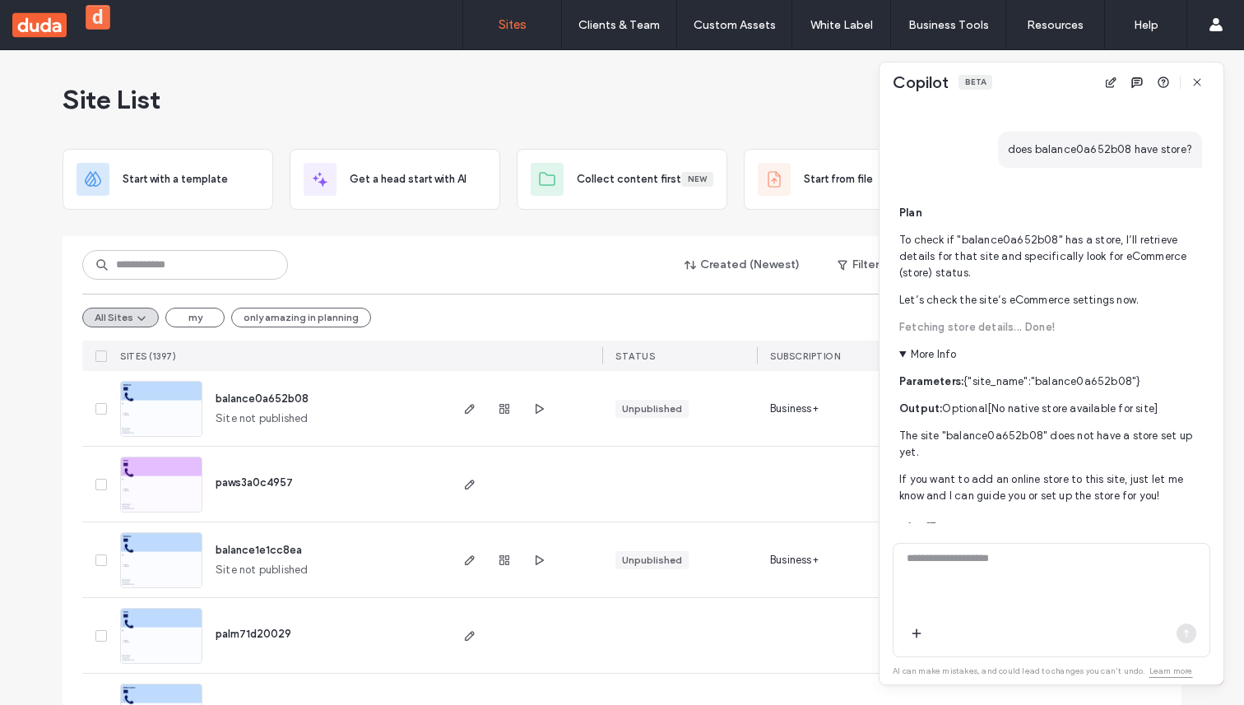
scroll to position [342, 0]
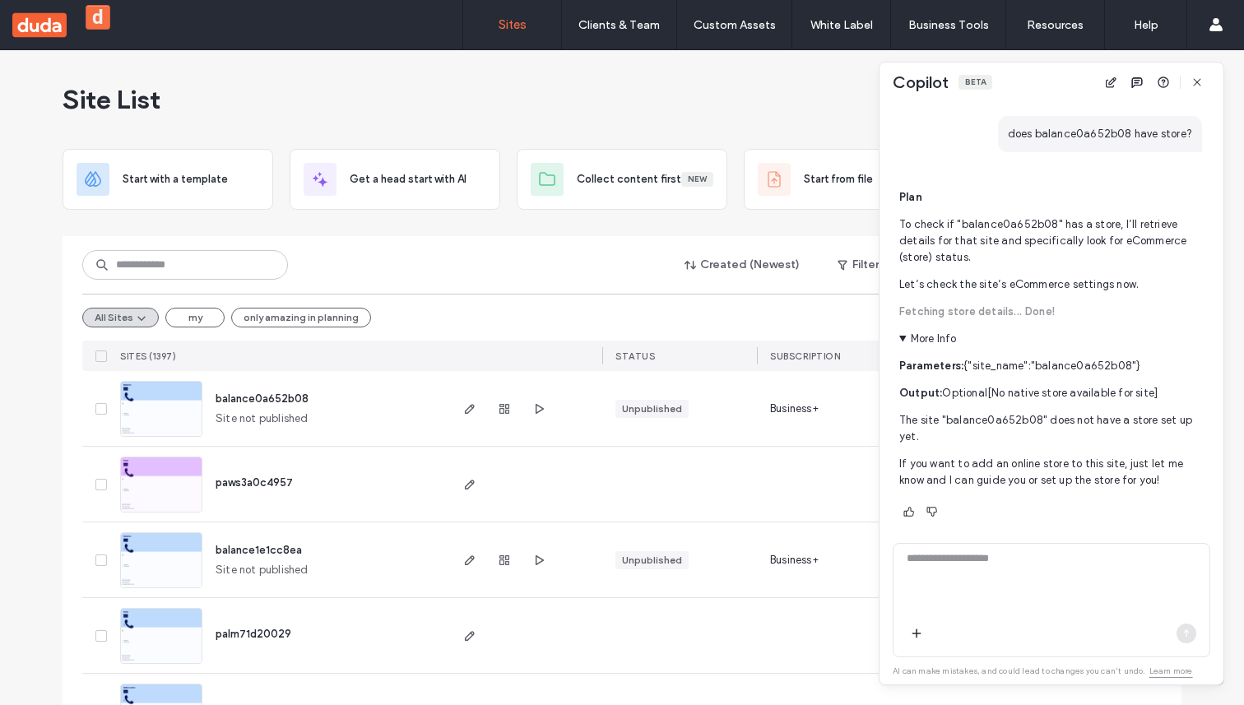
click at [967, 299] on span "Plan To check if "balance0a652b08" has a store, I’ll retrieve details for that …" at bounding box center [1050, 339] width 303 height 300
click at [967, 306] on span "Fetching store details..." at bounding box center [962, 311] width 126 height 12
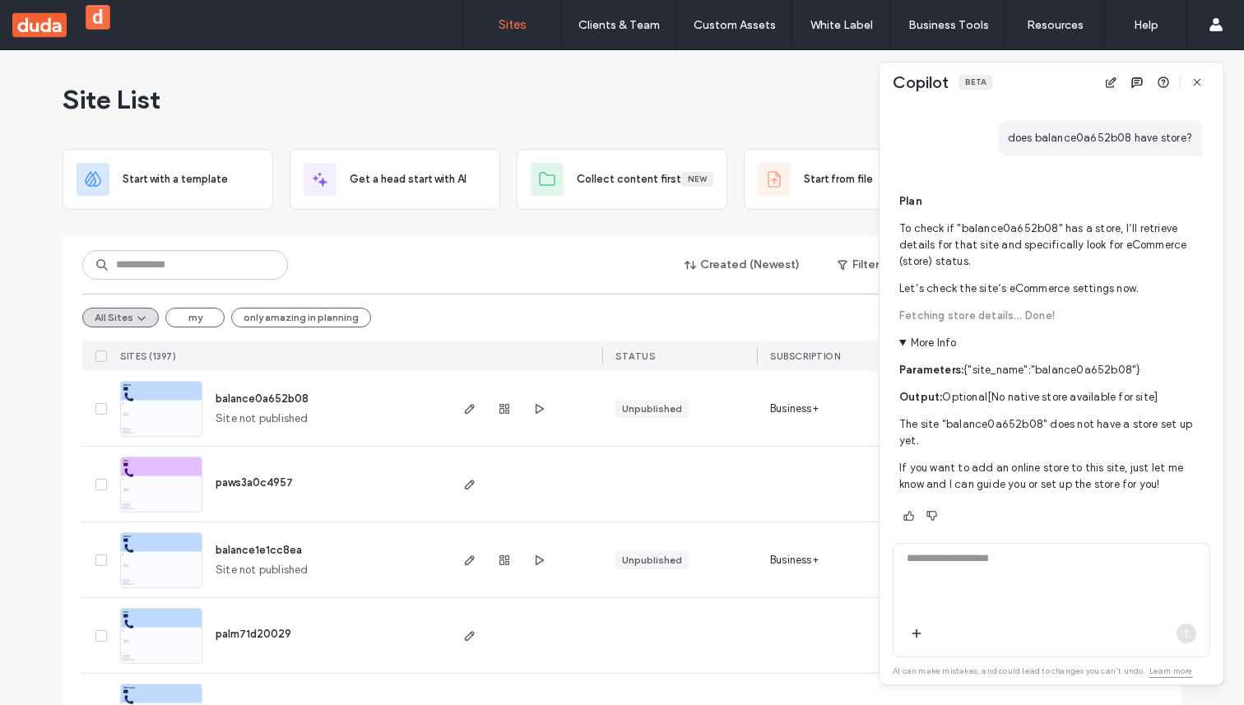
click at [930, 341] on summary "More Info" at bounding box center [1050, 343] width 303 height 16
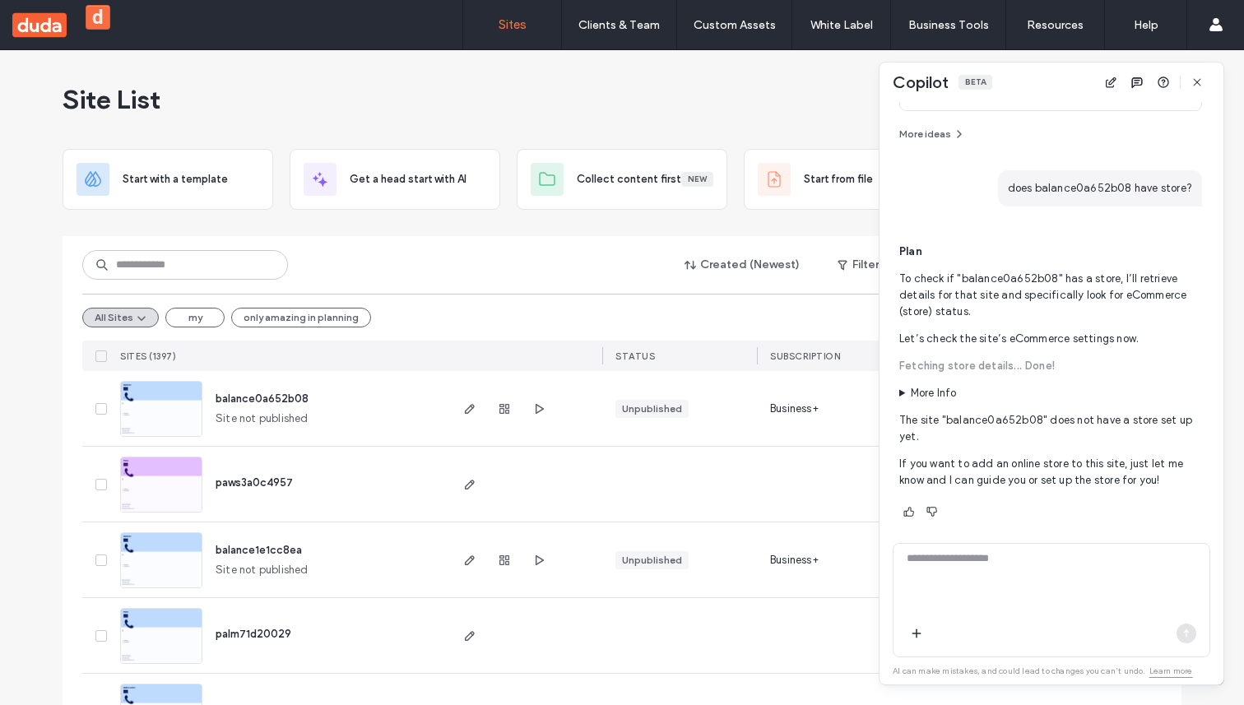
click at [936, 380] on span "Plan To check if "balance0a652b08" has a store, I’ll retrieve details for that …" at bounding box center [1050, 366] width 303 height 245
click at [936, 386] on summary "More Info" at bounding box center [1050, 393] width 303 height 16
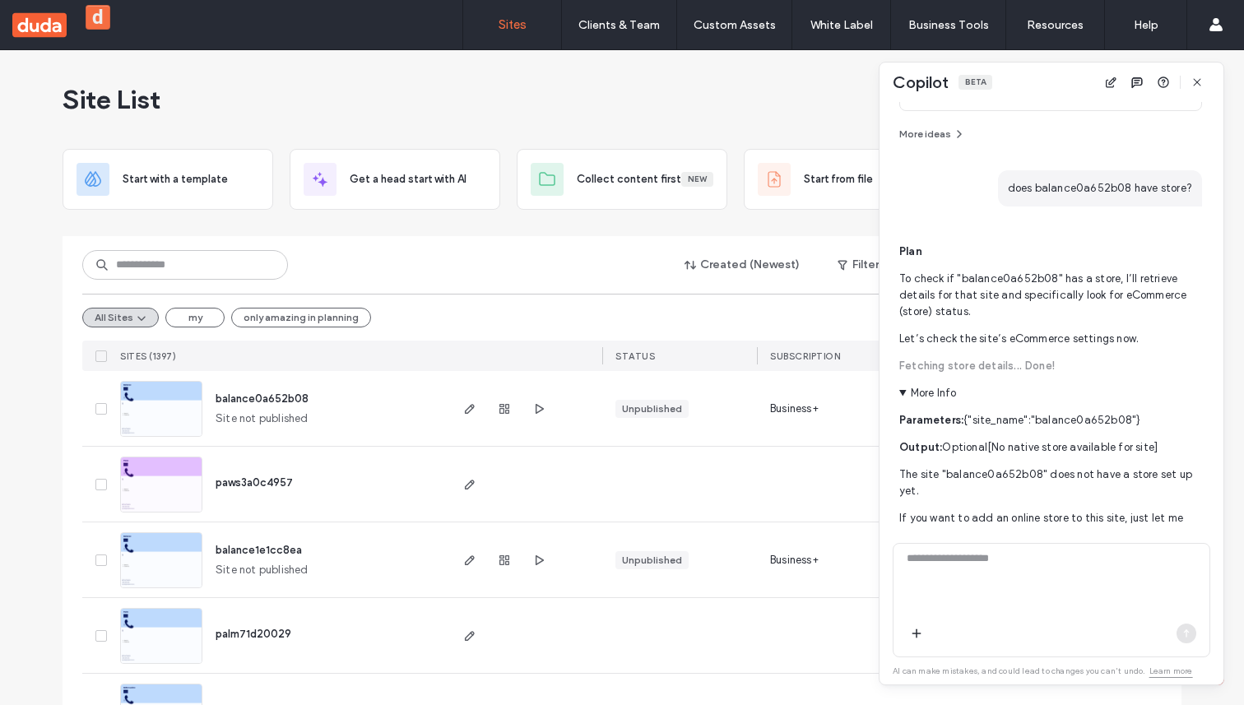
scroll to position [314, 0]
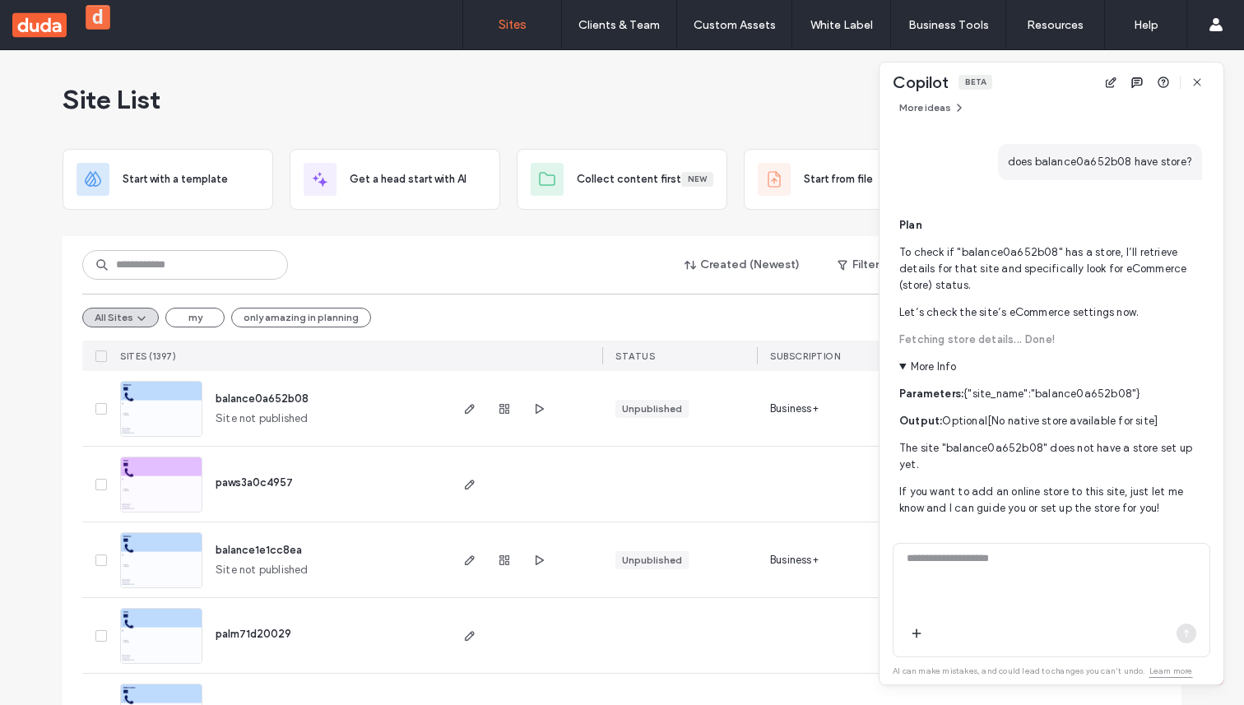
click at [944, 353] on span "Plan To check if "balance0a652b08" has a store, I’ll retrieve details for that …" at bounding box center [1050, 367] width 303 height 300
click at [940, 360] on summary "More Info" at bounding box center [1050, 367] width 303 height 16
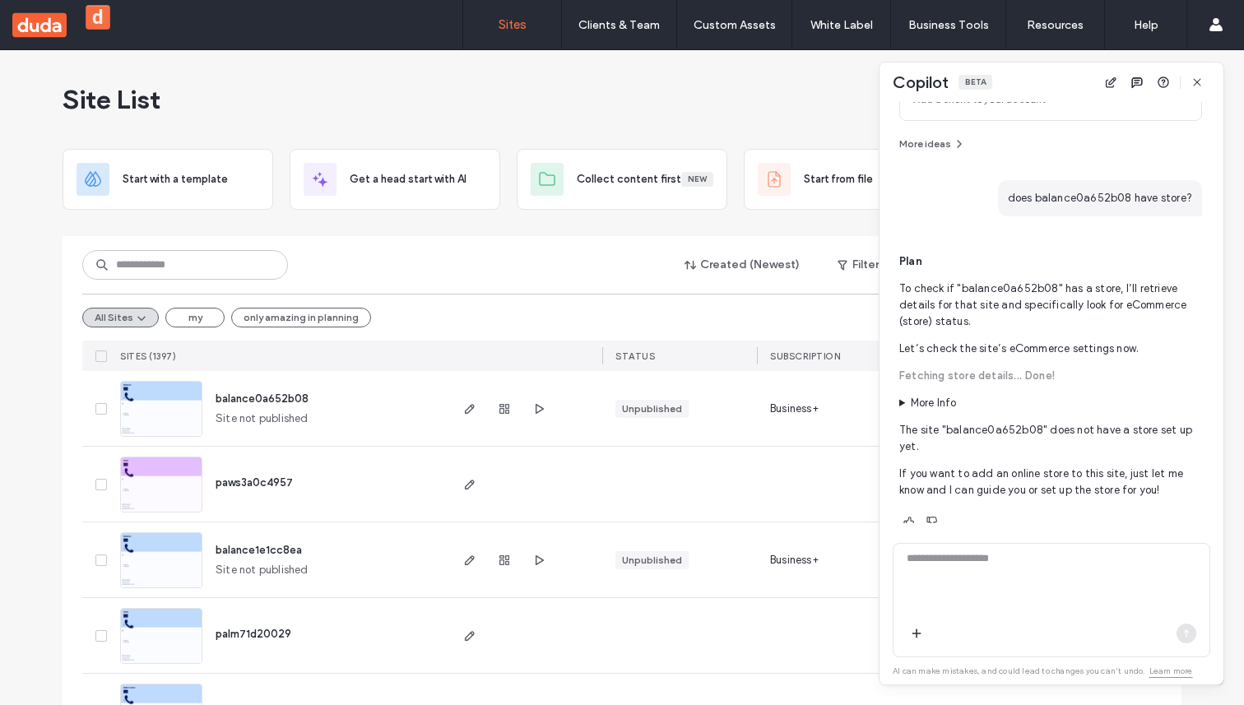
scroll to position [287, 0]
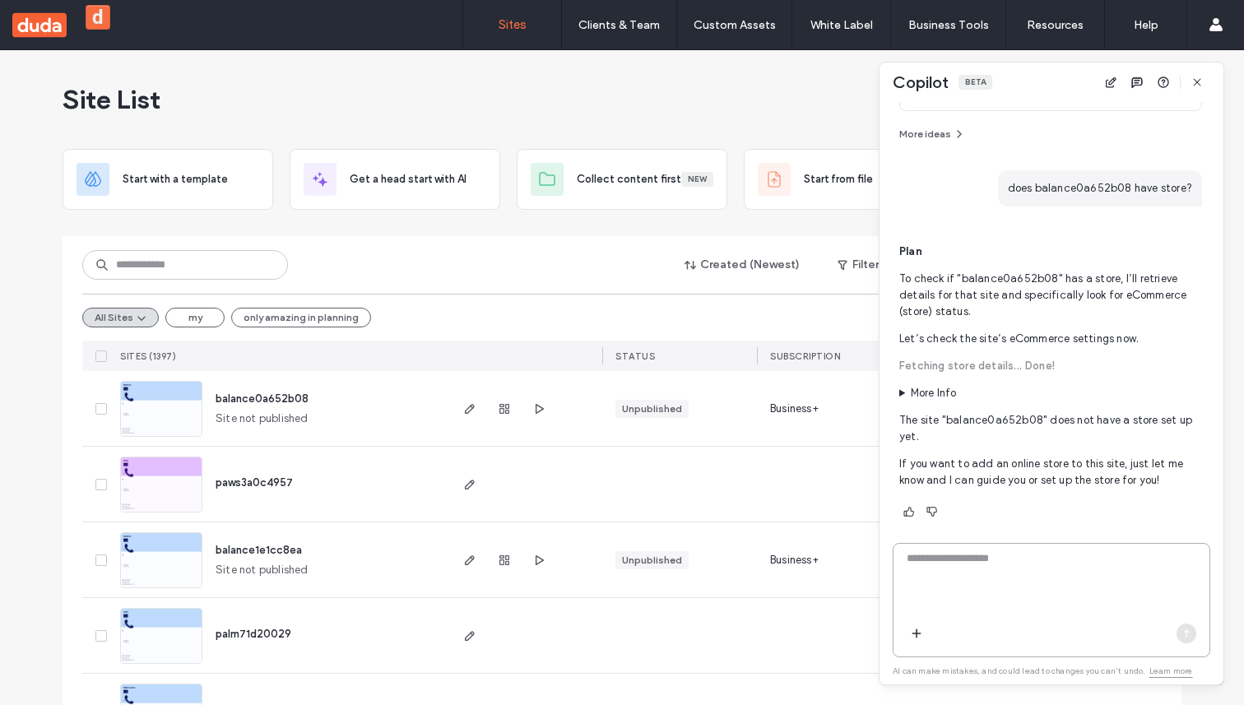
click at [1012, 601] on textarea at bounding box center [1052, 583] width 316 height 64
click at [1201, 82] on icon "button" at bounding box center [1197, 82] width 13 height 13
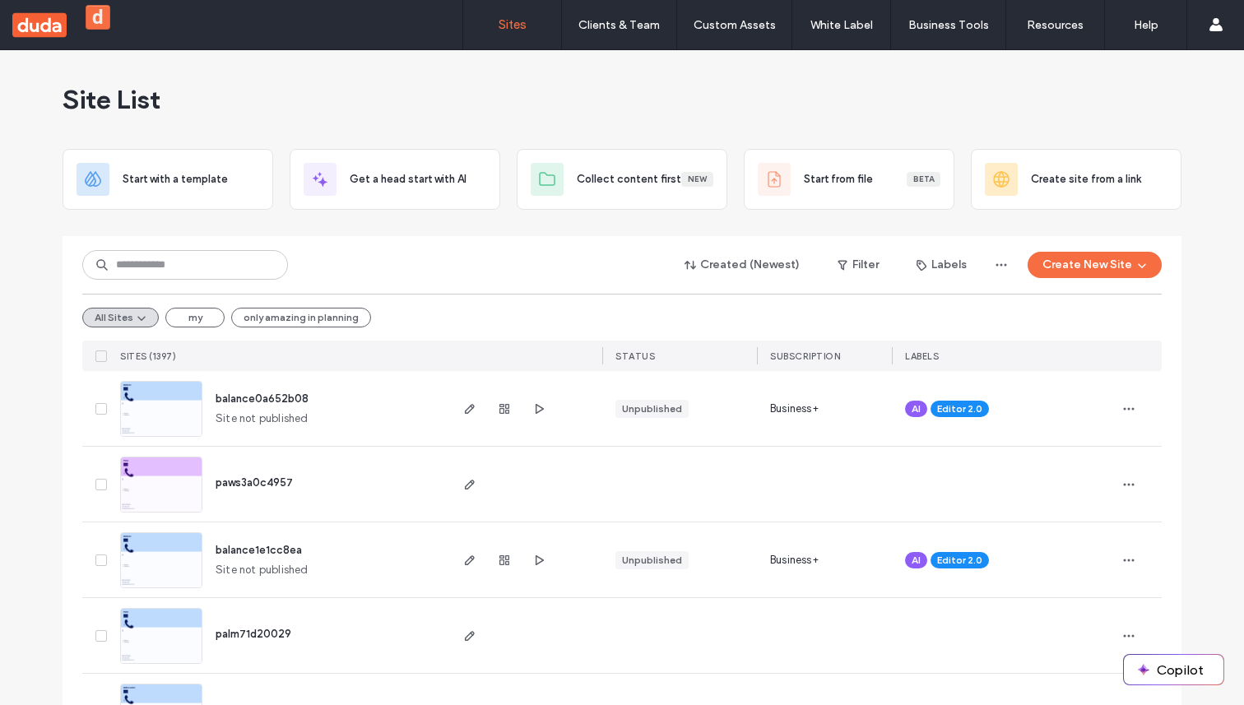
click at [267, 393] on span "balance0a652b08" at bounding box center [262, 399] width 93 height 12
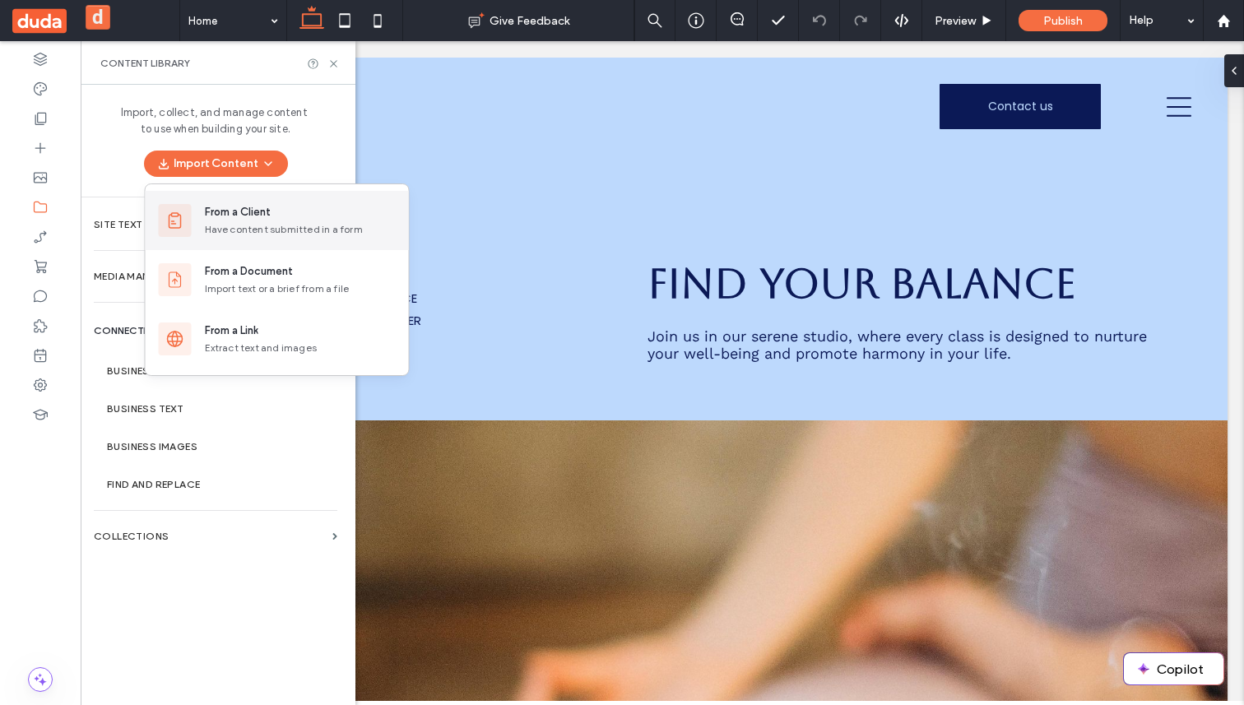
click at [248, 215] on div "From a Client" at bounding box center [238, 212] width 66 height 16
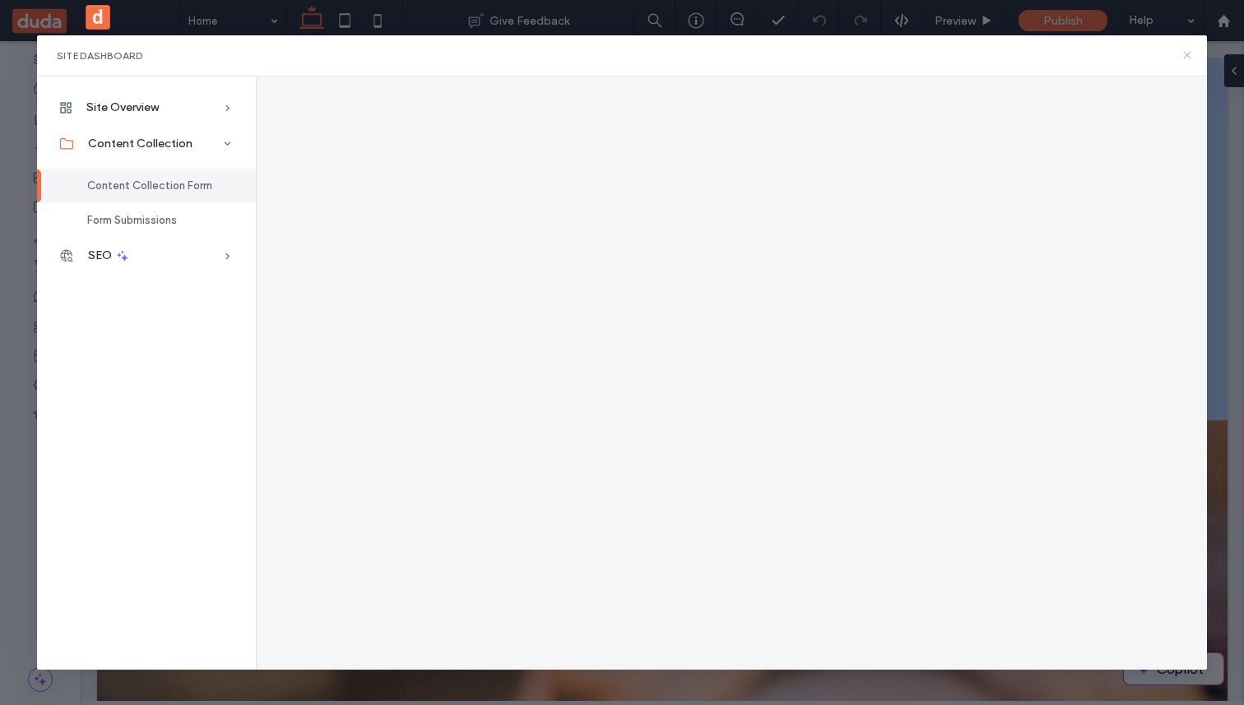
click at [1189, 55] on icon at bounding box center [1187, 55] width 13 height 13
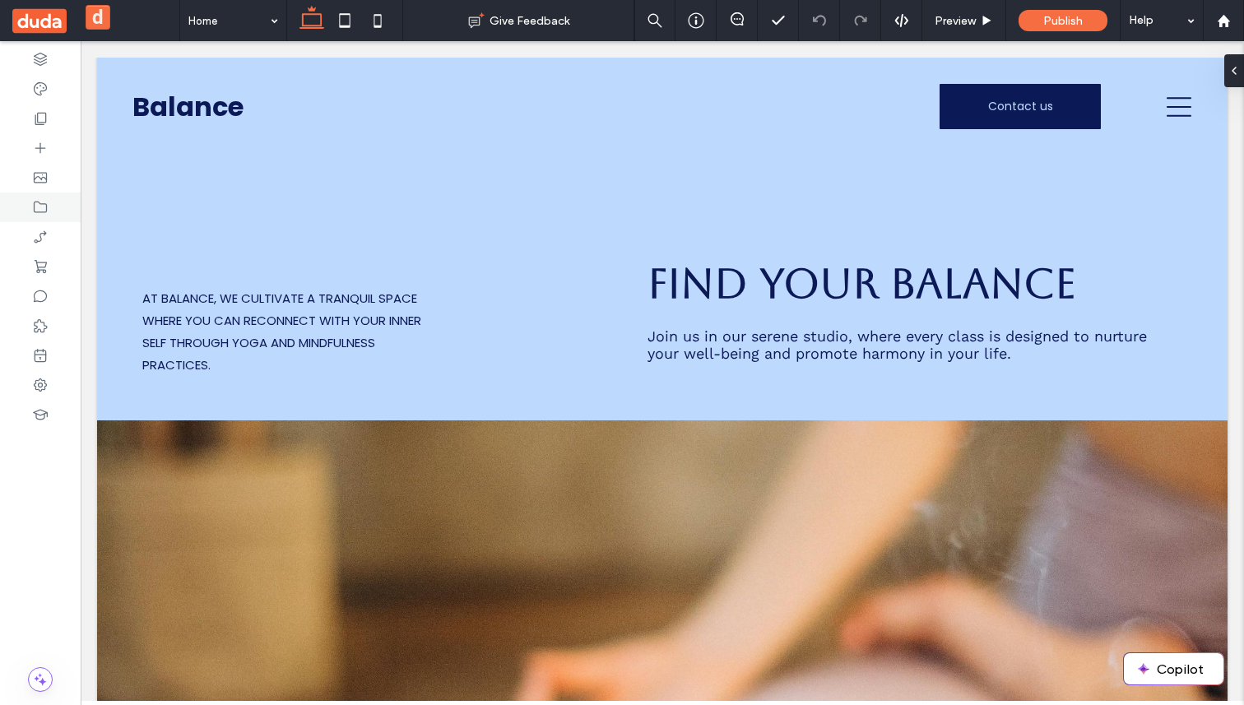
click at [33, 199] on icon at bounding box center [40, 207] width 16 height 16
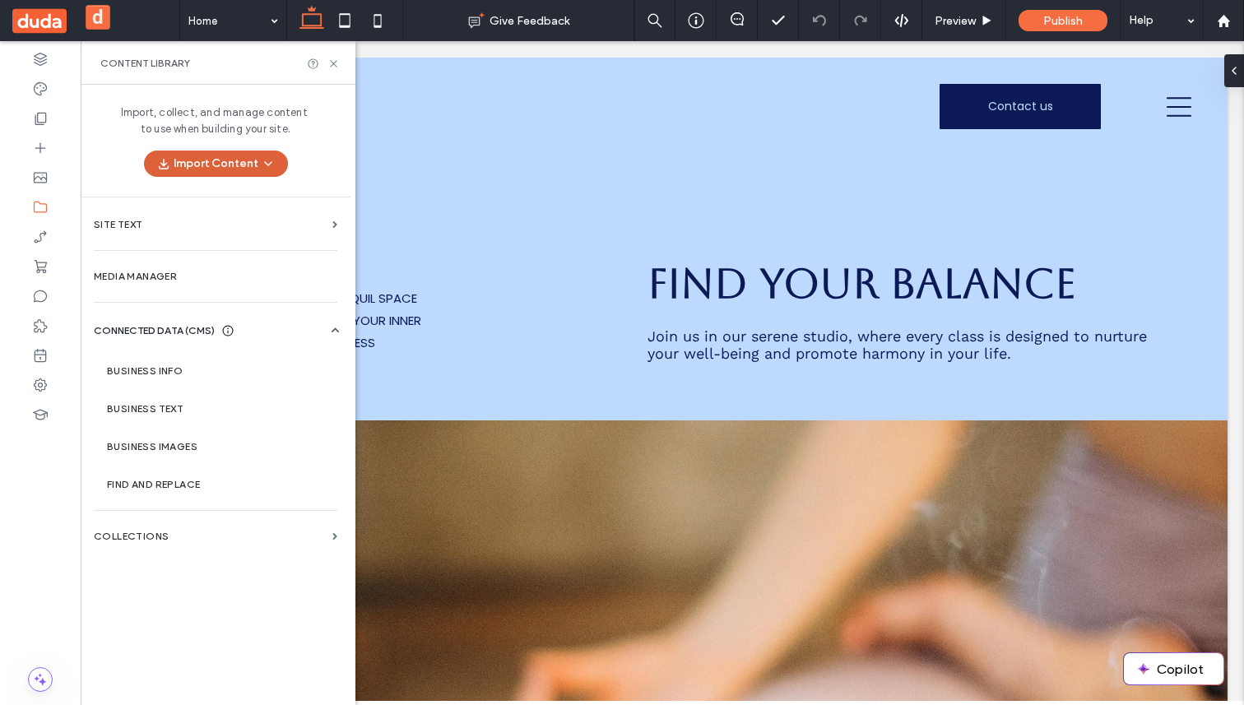
click at [186, 165] on button "Import Content" at bounding box center [216, 164] width 144 height 26
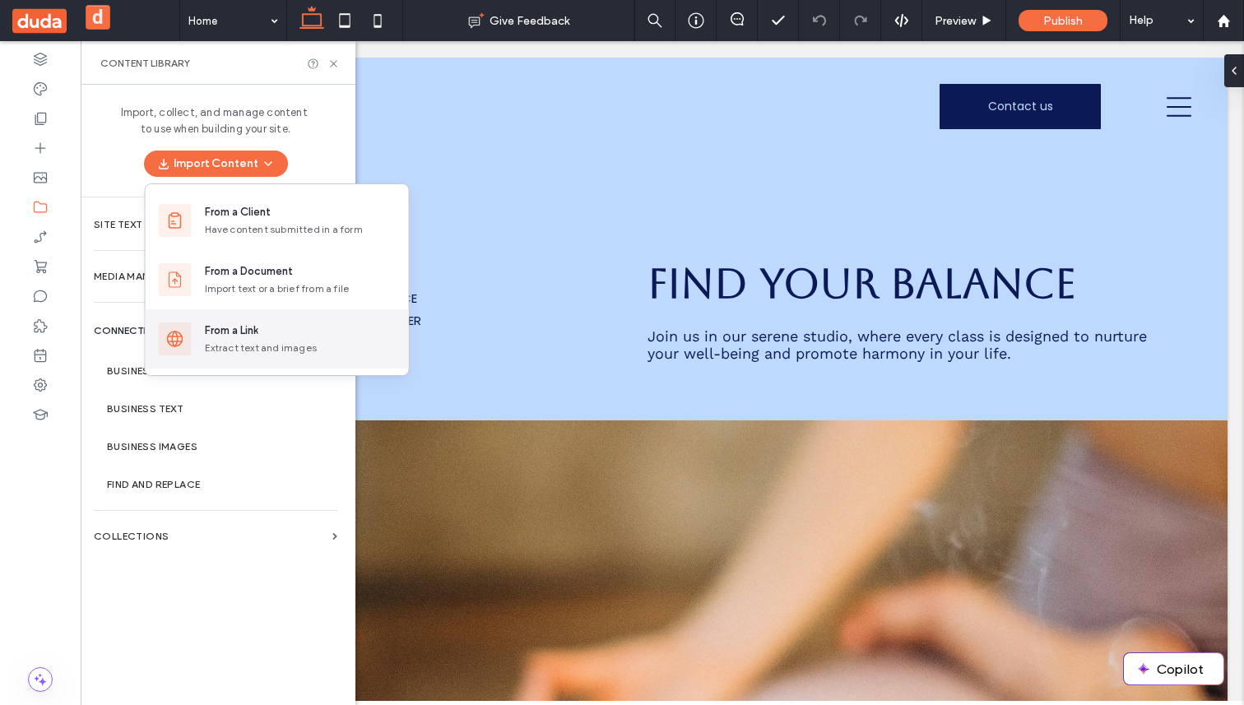
click at [247, 323] on div "From a Link" at bounding box center [231, 331] width 53 height 16
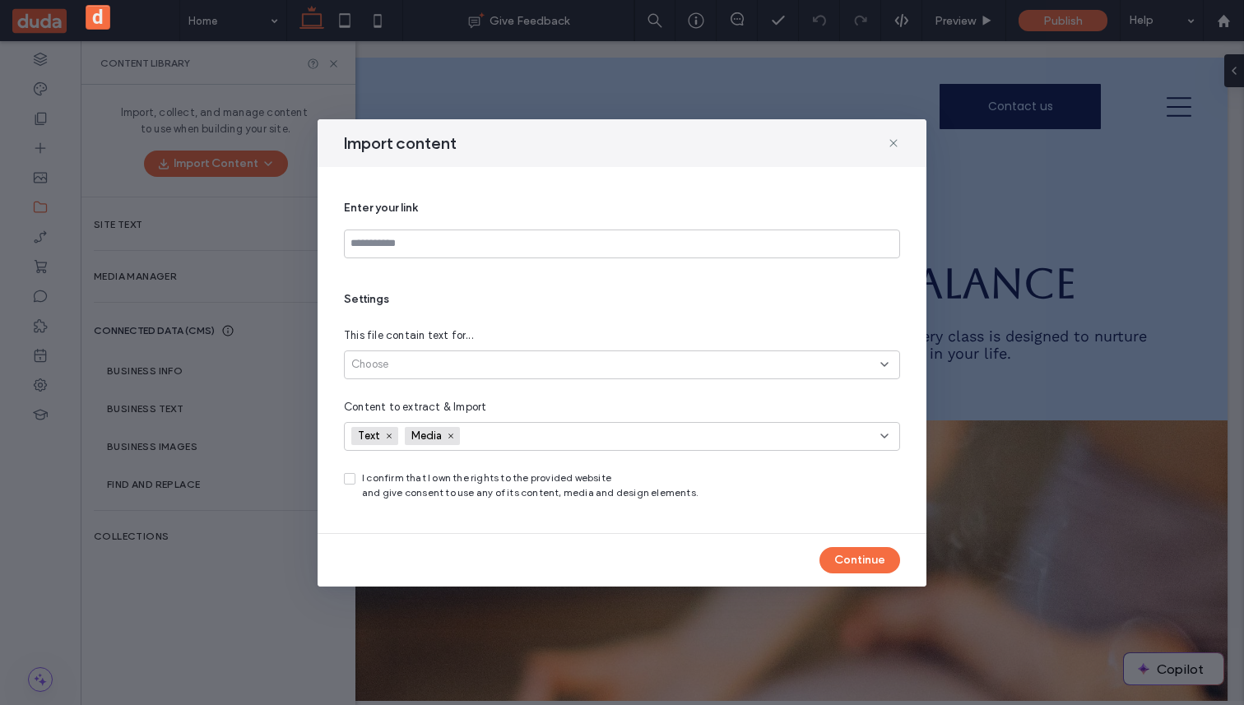
click at [464, 478] on span "I confirm that I own the rights to the provided website and give consent to use…" at bounding box center [530, 486] width 337 height 30
click at [757, 342] on div "This file contain text for..." at bounding box center [622, 336] width 556 height 16
click at [749, 358] on div "Choose" at bounding box center [615, 364] width 529 height 16
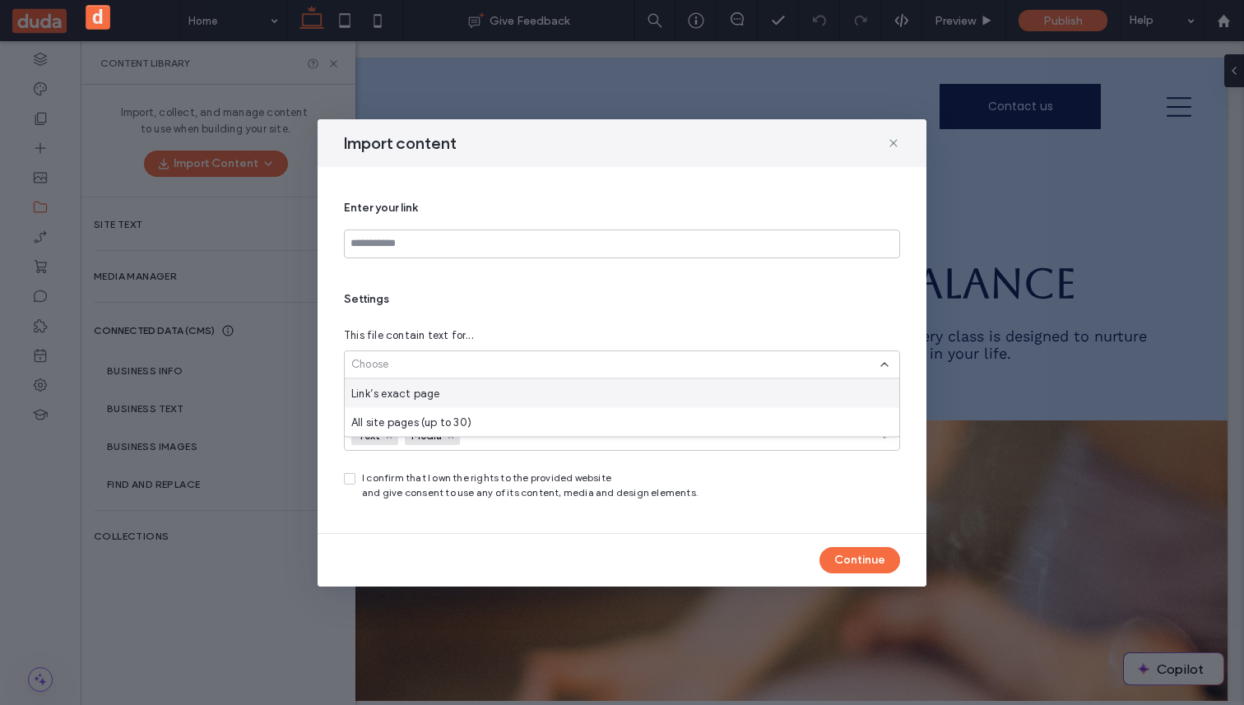
click at [696, 399] on div "Link’s exact page" at bounding box center [622, 393] width 555 height 29
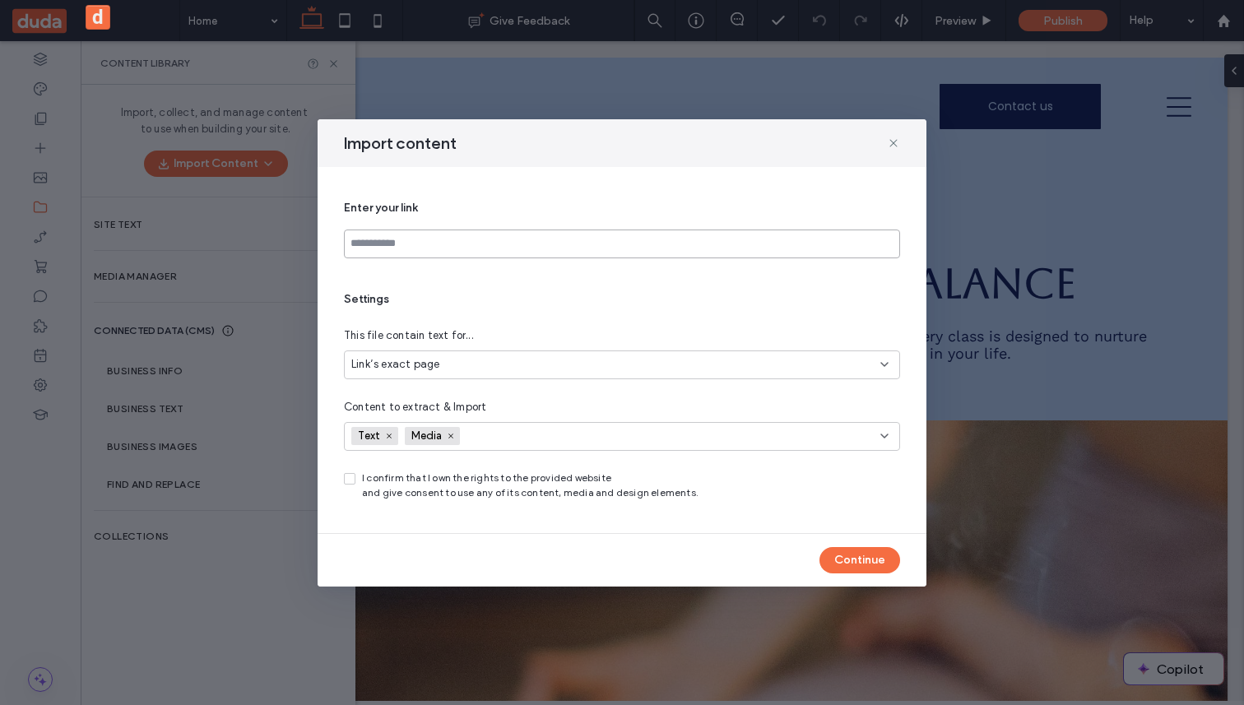
click at [699, 239] on input at bounding box center [622, 244] width 556 height 29
type input "**"
click at [848, 546] on div "Continue" at bounding box center [622, 560] width 609 height 53
click at [848, 552] on button "Continue" at bounding box center [860, 560] width 81 height 26
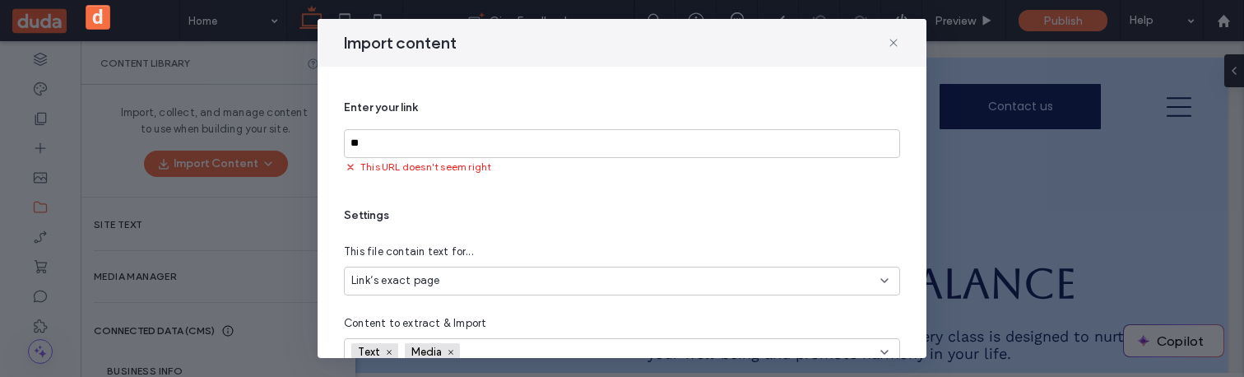
click at [105, 7] on button "d" at bounding box center [98, 17] width 25 height 25
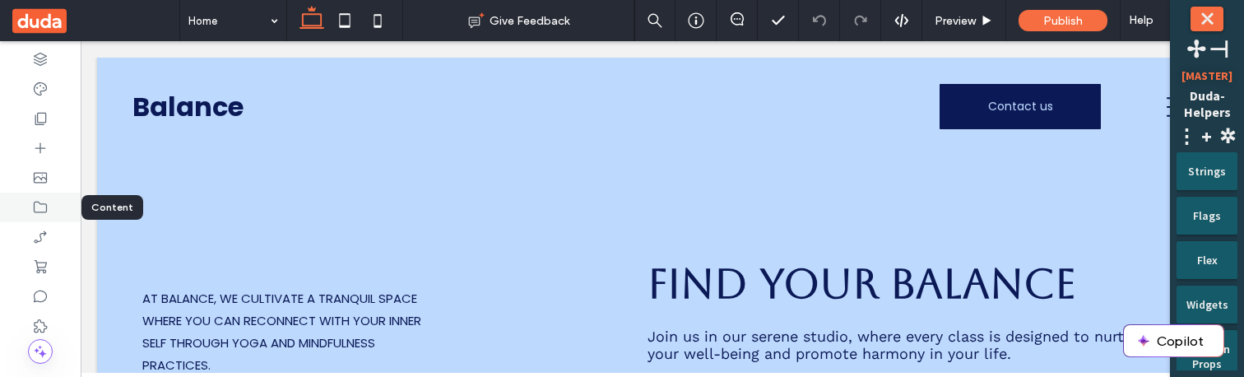
click at [32, 205] on icon at bounding box center [40, 207] width 16 height 16
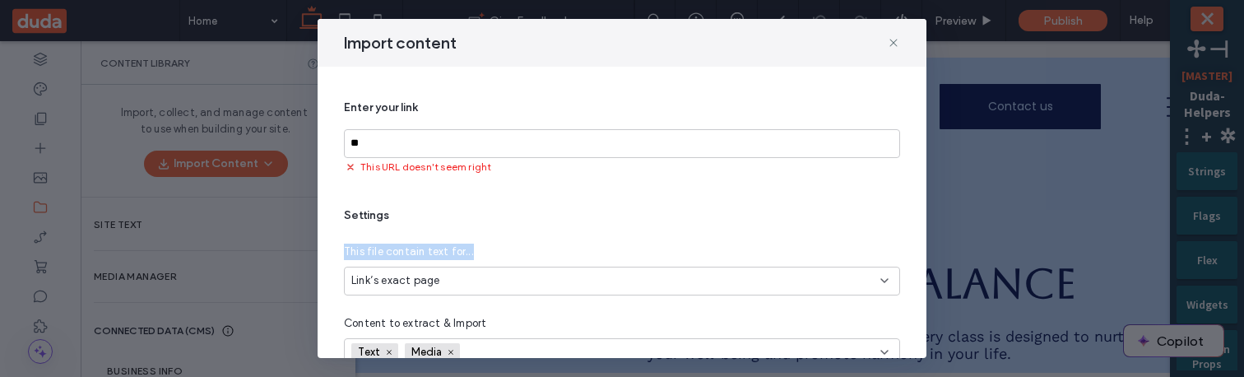
drag, startPoint x: 472, startPoint y: 257, endPoint x: 341, endPoint y: 254, distance: 130.9
click at [340, 253] on div "Enter your link ** This URL doesn't seem right Settings This file contain text …" at bounding box center [622, 267] width 609 height 400
copy span "This file contain text for..."
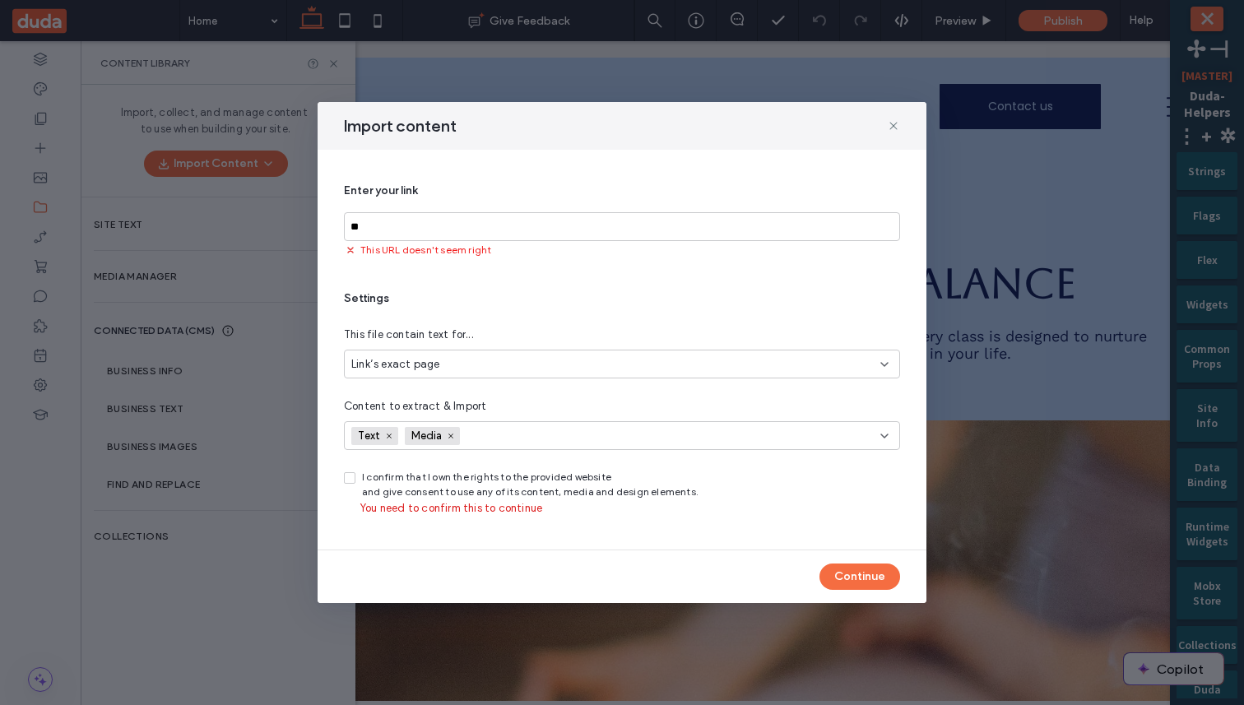
click at [448, 270] on div "Enter your link ** This URL doesn't seem right Settings This file contain text …" at bounding box center [622, 350] width 556 height 360
click at [366, 86] on div "Import content Enter your link ** This URL doesn't seem right Settings This fil…" at bounding box center [622, 352] width 1244 height 705
click at [896, 116] on div "Import content" at bounding box center [622, 126] width 609 height 48
click at [893, 128] on icon at bounding box center [893, 125] width 13 height 13
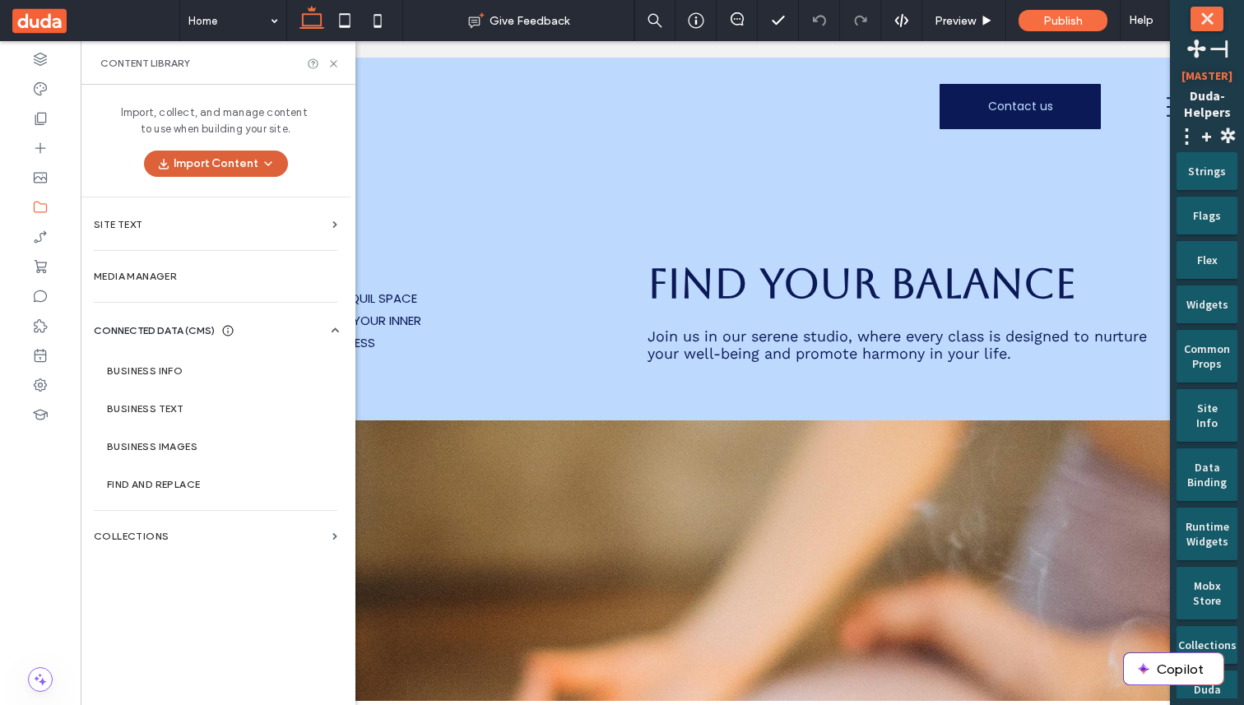
click at [233, 162] on button "Import Content" at bounding box center [216, 164] width 144 height 26
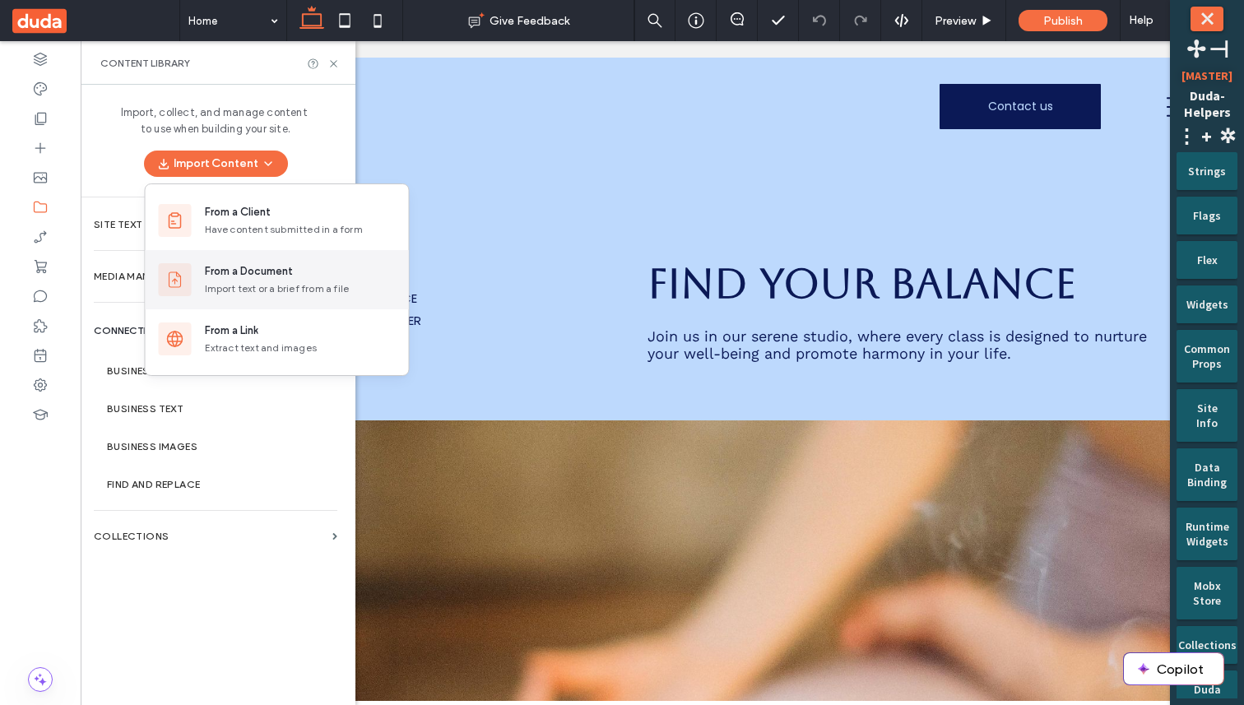
click at [281, 296] on div "From a Document Import text or a brief from a file" at bounding box center [277, 279] width 263 height 59
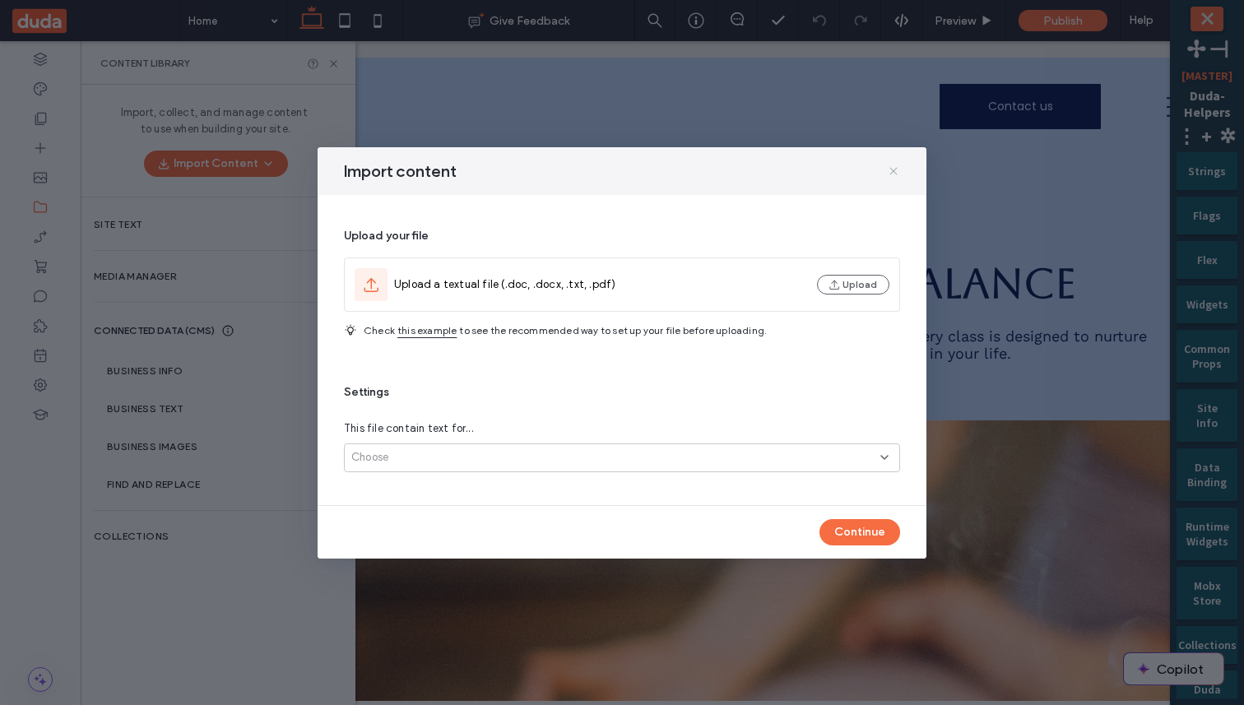
click at [896, 169] on icon at bounding box center [893, 171] width 13 height 13
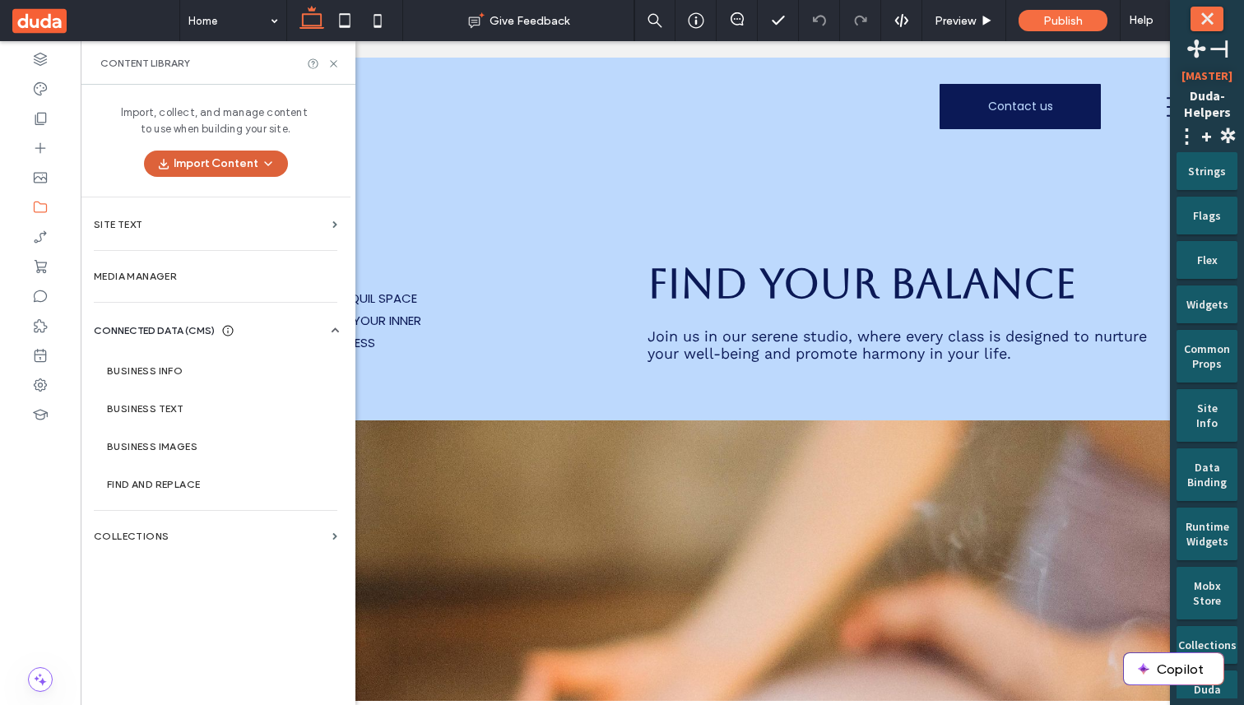
click at [255, 163] on button "Import Content" at bounding box center [216, 164] width 144 height 26
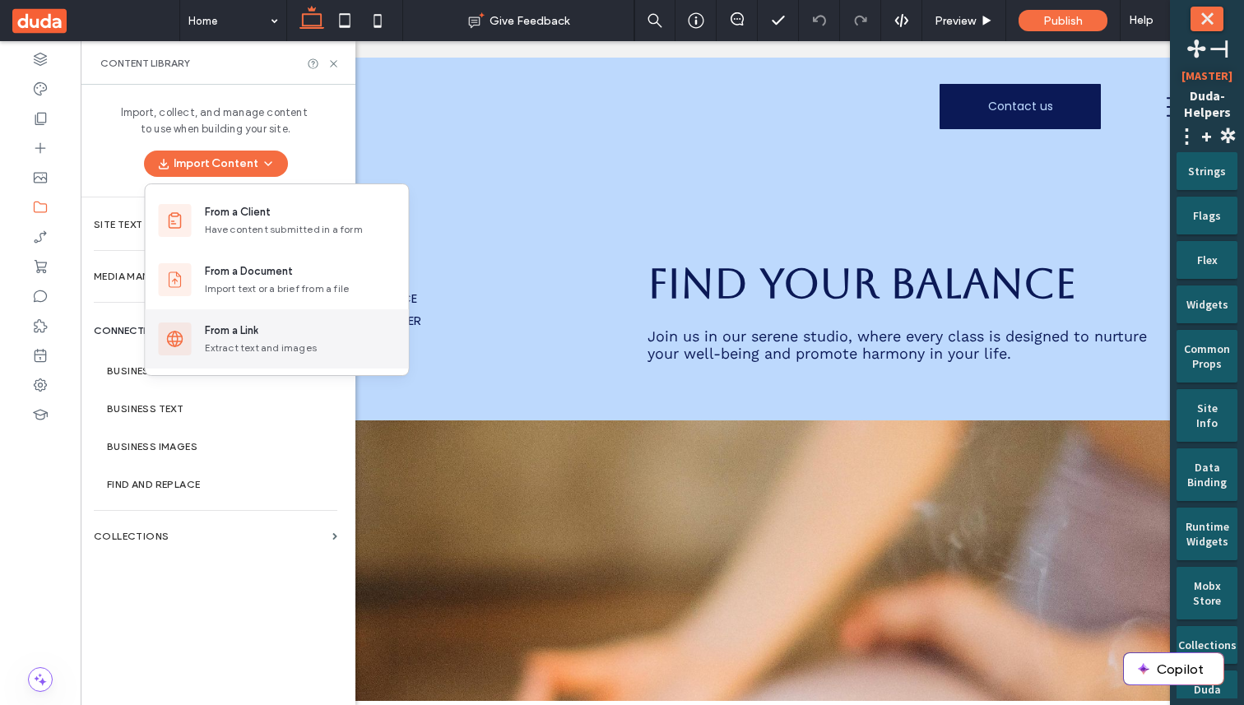
click at [249, 319] on div "From a Link Extract text and images" at bounding box center [277, 338] width 263 height 59
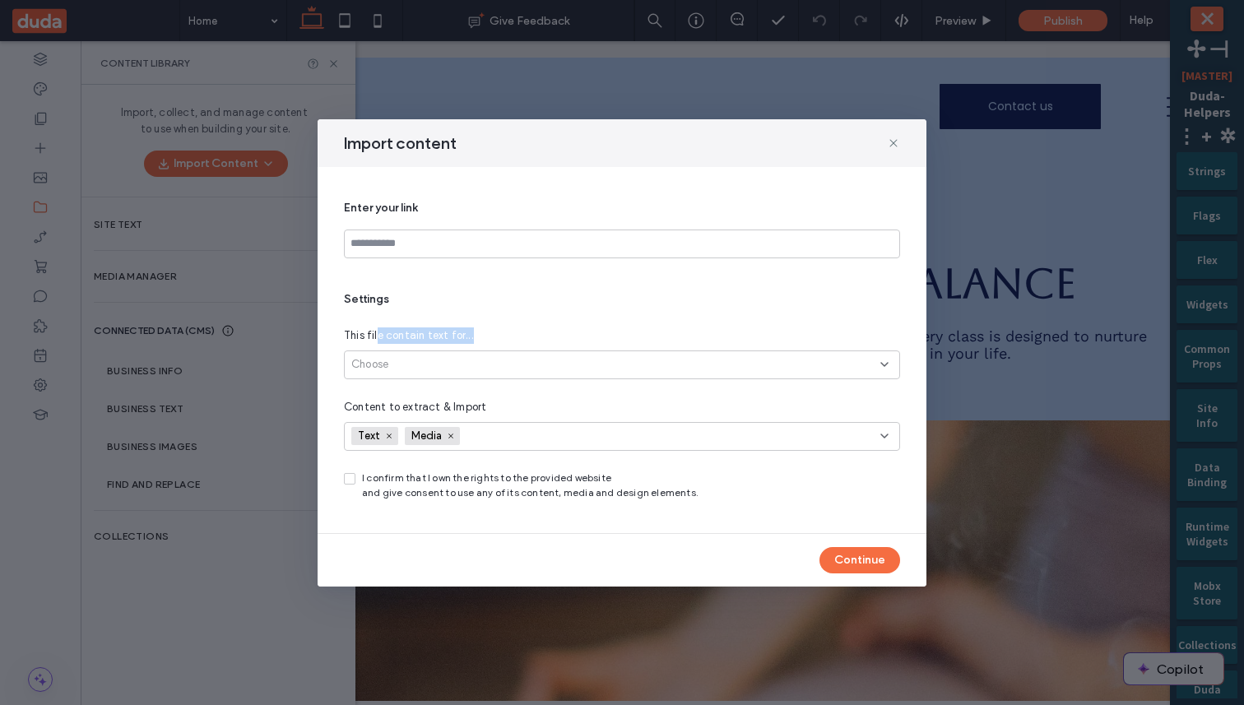
drag, startPoint x: 379, startPoint y: 340, endPoint x: 473, endPoint y: 339, distance: 94.6
click at [473, 339] on div "This file contain text for..." at bounding box center [622, 336] width 556 height 16
click at [462, 337] on span "This file contain text for..." at bounding box center [409, 336] width 130 height 16
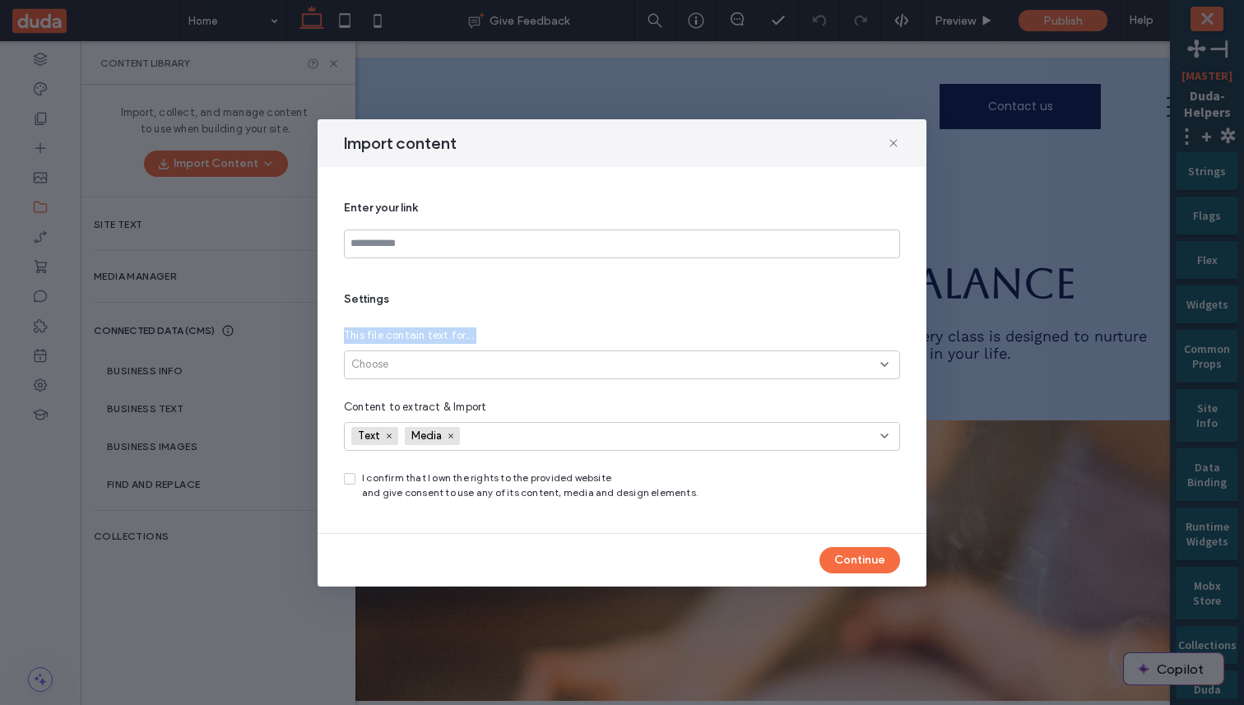
click at [442, 333] on span "This file contain text for..." at bounding box center [409, 336] width 130 height 16
click at [281, 297] on div "Import content Enter your link Settings This file contain text for... Choose Co…" at bounding box center [622, 352] width 1244 height 705
click at [895, 137] on icon at bounding box center [893, 143] width 13 height 13
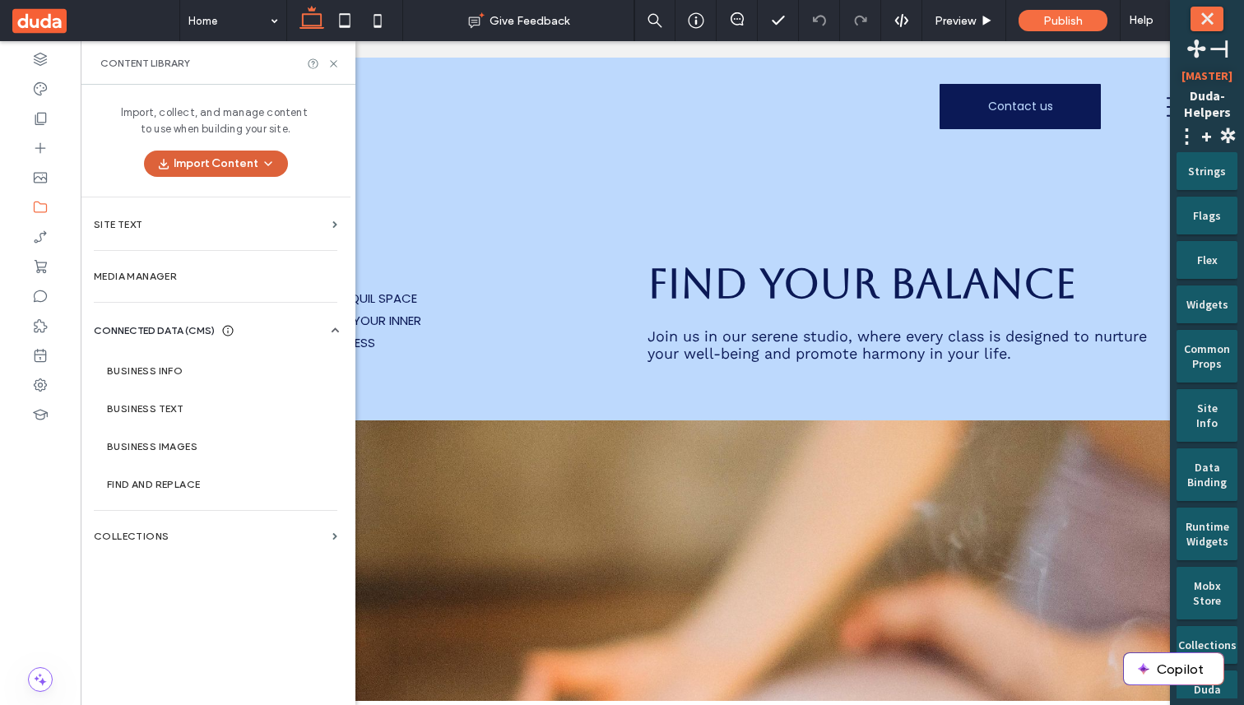
click at [256, 166] on button "Import Content" at bounding box center [216, 164] width 144 height 26
